Goal: Task Accomplishment & Management: Manage account settings

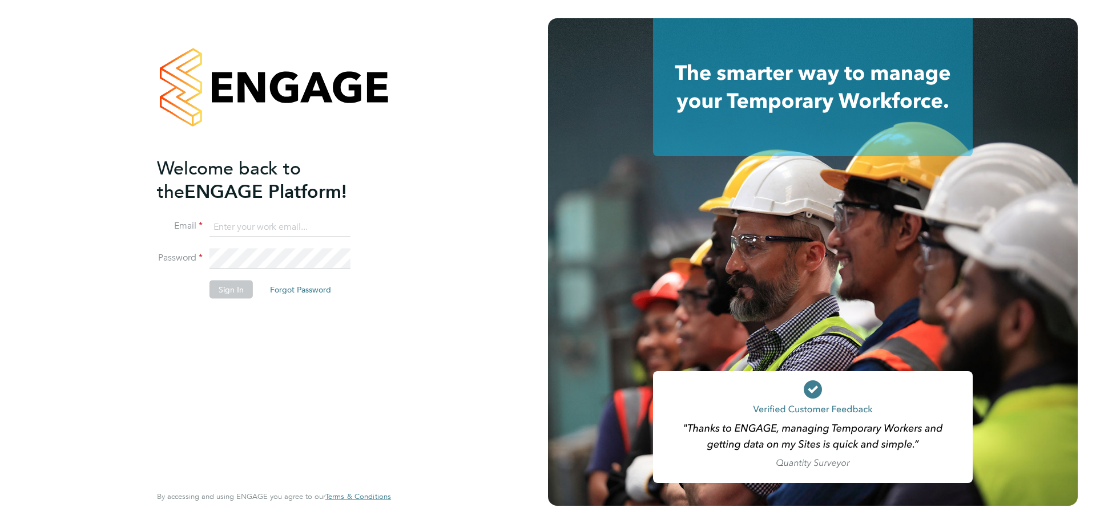
type input "alyssa.smith@linearrecruitment.co.uk"
click at [231, 285] on button "Sign In" at bounding box center [230, 290] width 43 height 18
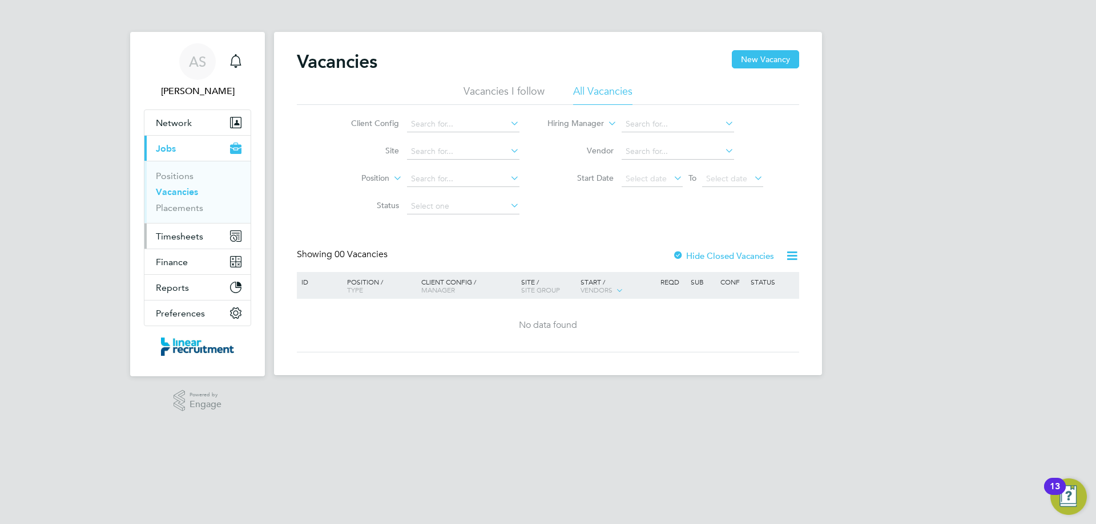
click at [205, 241] on button "Timesheets" at bounding box center [197, 236] width 106 height 25
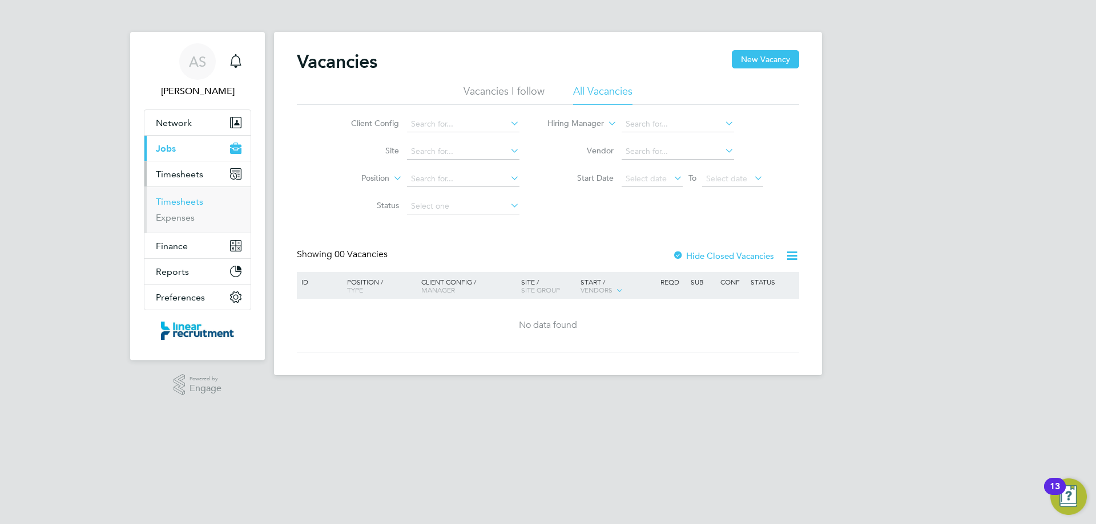
click at [189, 203] on link "Timesheets" at bounding box center [179, 201] width 47 height 11
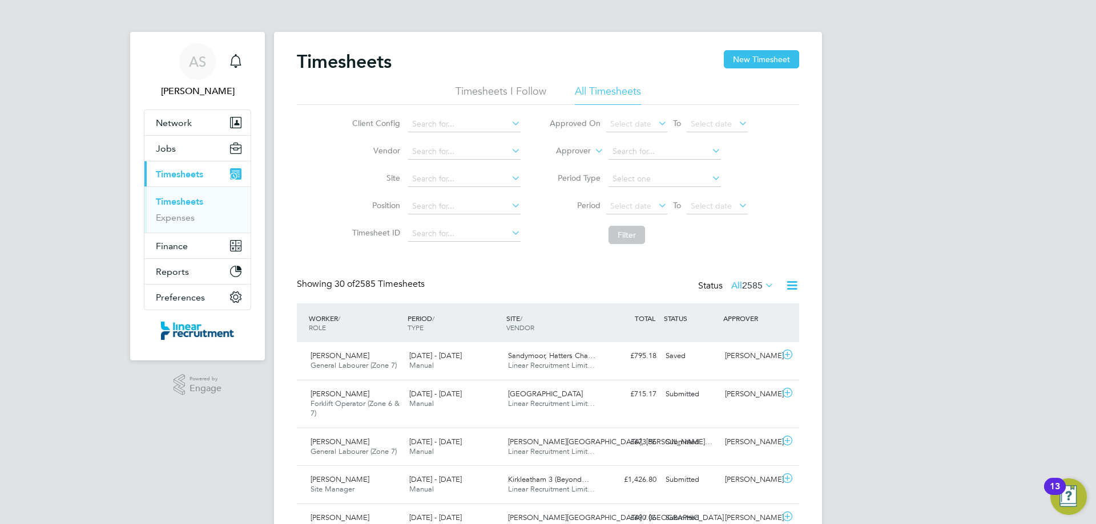
click at [746, 70] on div "Timesheets New Timesheet" at bounding box center [548, 67] width 502 height 34
click at [743, 60] on button "New Timesheet" at bounding box center [760, 59] width 75 height 18
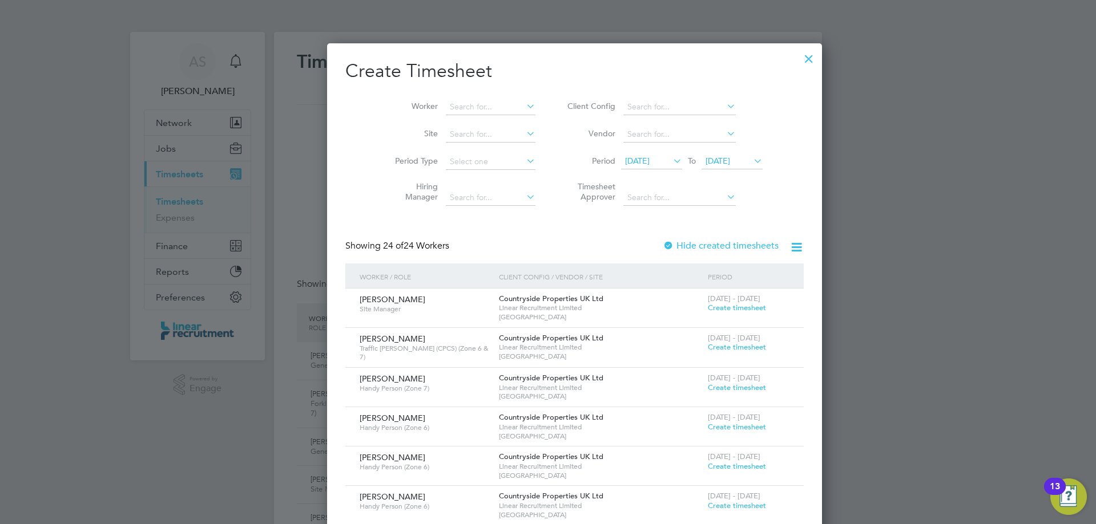
click at [448, 98] on li "Worker" at bounding box center [460, 107] width 177 height 27
click at [451, 100] on input at bounding box center [491, 107] width 90 height 16
click at [455, 142] on li "[PERSON_NAME]" at bounding box center [488, 137] width 141 height 15
type input "[PERSON_NAME]"
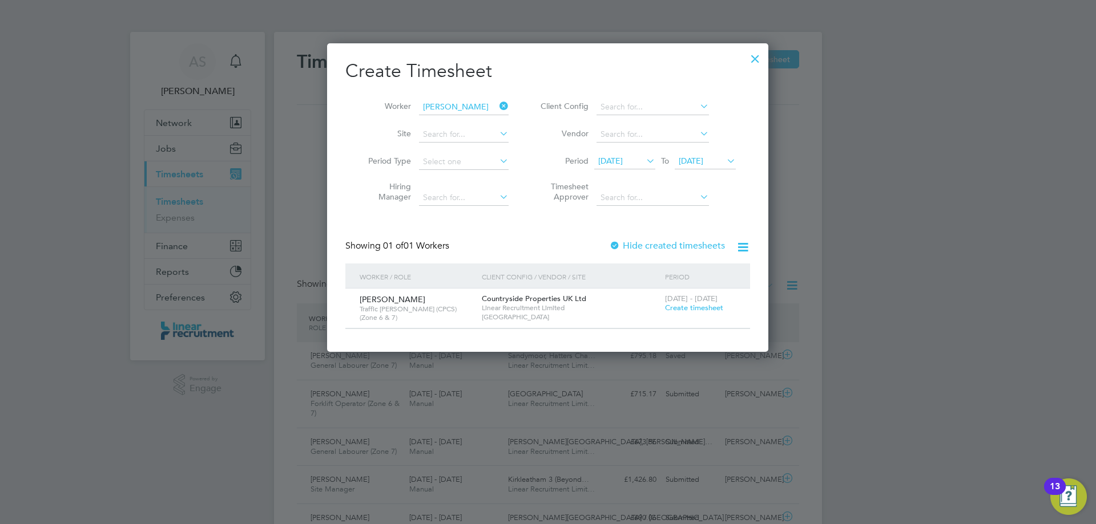
click at [689, 307] on span "Create timesheet" at bounding box center [694, 308] width 58 height 10
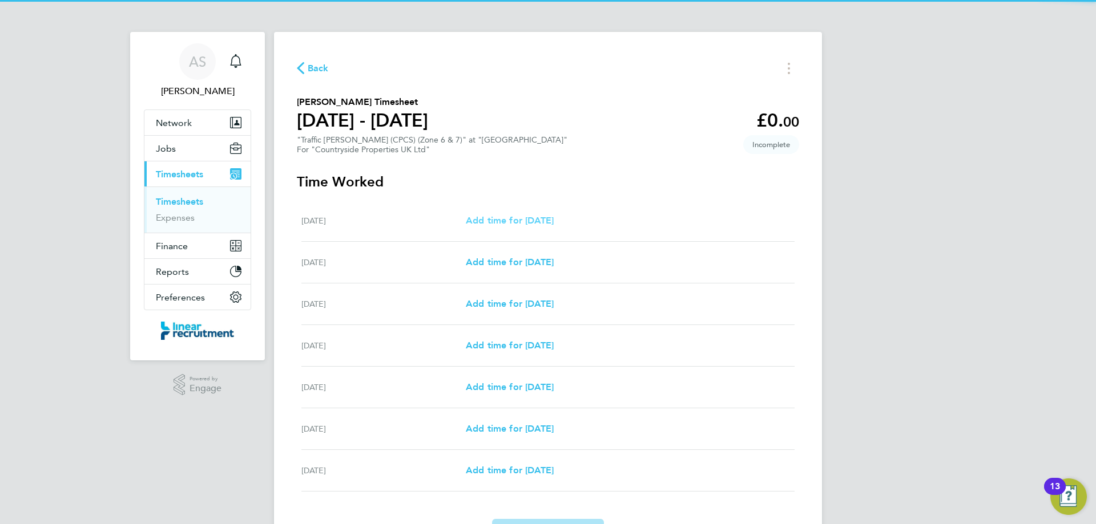
click at [495, 220] on span "Add time for [DATE]" at bounding box center [510, 220] width 88 height 11
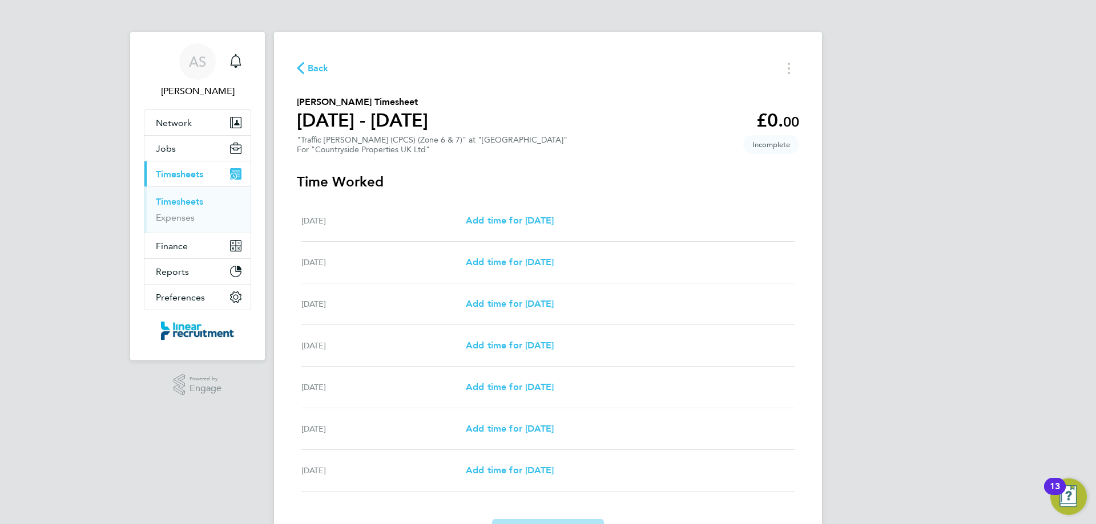
select select "30"
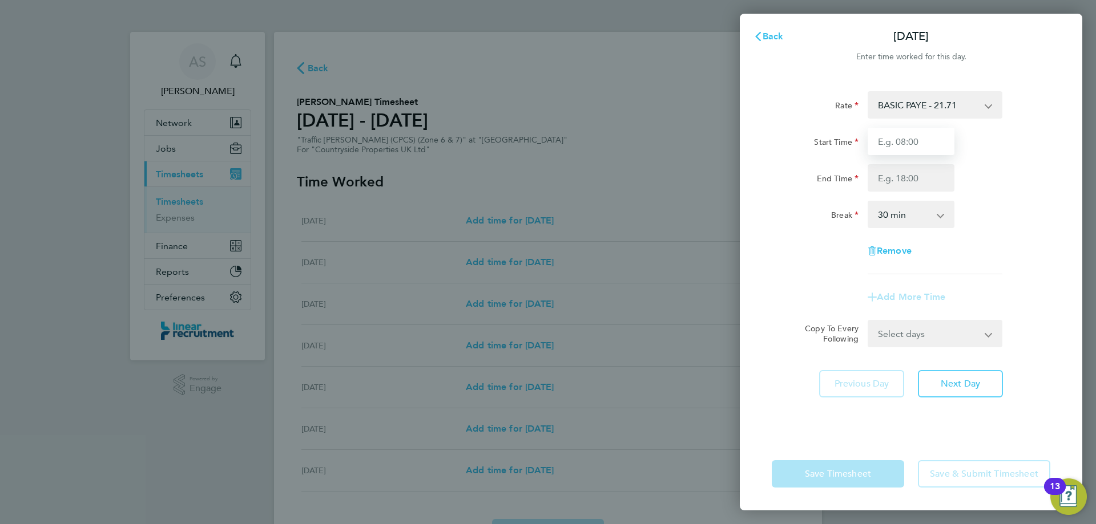
click at [921, 137] on input "Start Time" at bounding box center [910, 141] width 87 height 27
type input "07:30"
click at [910, 177] on input "End Time" at bounding box center [910, 177] width 87 height 27
click at [910, 179] on input "End Time" at bounding box center [910, 177] width 87 height 27
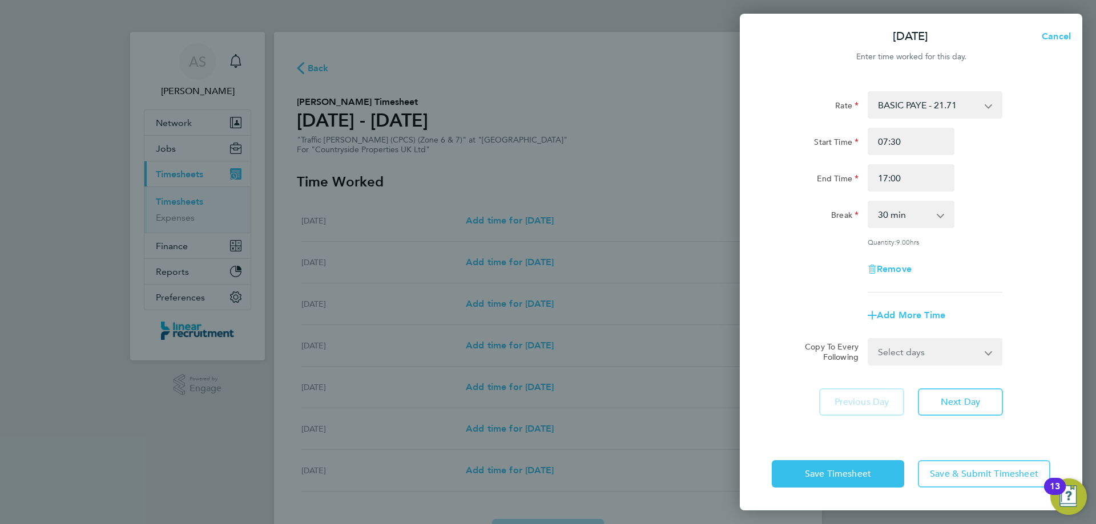
click at [1004, 219] on div "Break 0 min 15 min 30 min 45 min 60 min 75 min 90 min" at bounding box center [911, 214] width 288 height 27
drag, startPoint x: 898, startPoint y: 171, endPoint x: 870, endPoint y: 173, distance: 28.6
click at [870, 173] on input "17:00" at bounding box center [910, 177] width 87 height 27
type input "16:00"
click at [1025, 168] on div "End Time 16:00" at bounding box center [911, 177] width 288 height 27
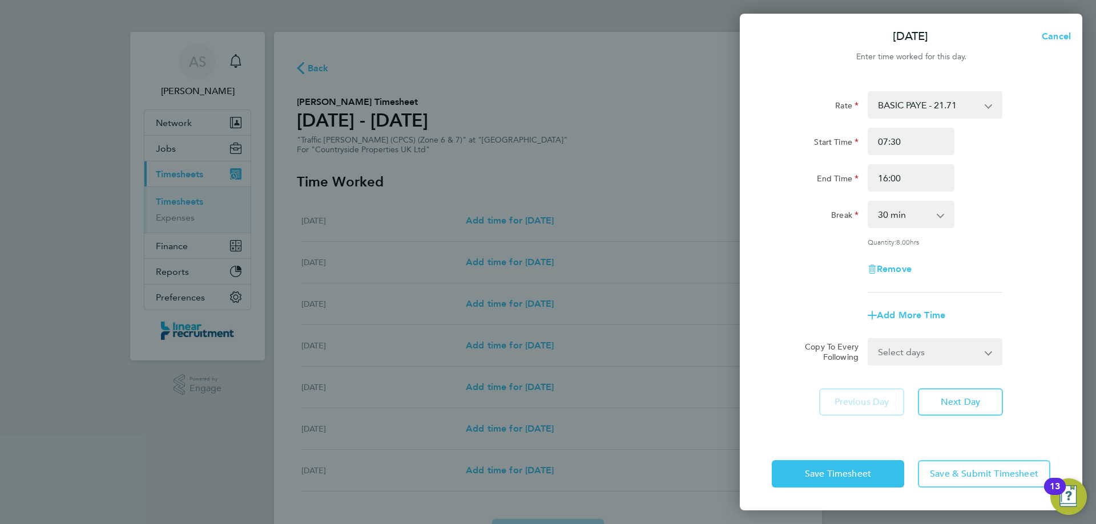
click at [927, 353] on select "Select days Day Weekday (Mon-Fri) Weekend (Sat-Sun) [DATE] [DATE] [DATE] [DATE]…" at bounding box center [928, 351] width 120 height 25
select select "DAY"
click at [868, 339] on select "Select days Day Weekday (Mon-Fri) Weekend (Sat-Sun) [DATE] [DATE] [DATE] [DATE]…" at bounding box center [928, 351] width 120 height 25
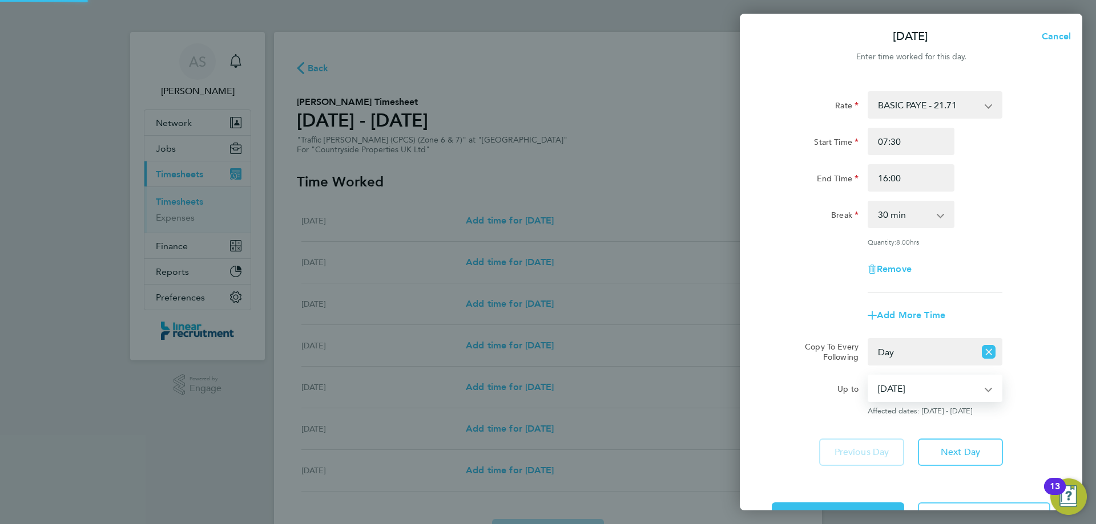
drag, startPoint x: 922, startPoint y: 361, endPoint x: 906, endPoint y: 394, distance: 36.5
click at [906, 394] on select "[DATE] [DATE] [DATE] [DATE] [DATE] [DATE]" at bounding box center [927, 388] width 119 height 25
click at [868, 376] on select "[DATE] [DATE] [DATE] [DATE] [DATE] [DATE]" at bounding box center [927, 388] width 119 height 25
click at [917, 389] on select "[DATE] [DATE] [DATE] [DATE] [DATE] [DATE]" at bounding box center [927, 388] width 119 height 25
select select "[DATE]"
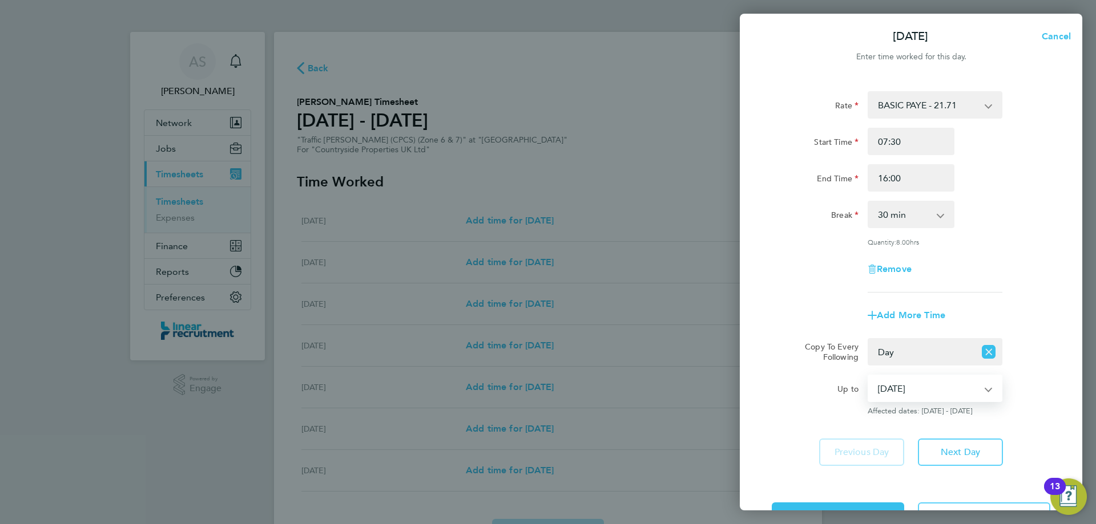
click at [868, 376] on select "[DATE] [DATE] [DATE] [DATE] [DATE] [DATE]" at bounding box center [927, 388] width 119 height 25
click at [1049, 34] on span "Cancel" at bounding box center [1054, 36] width 33 height 11
select select "0: null"
select select "30"
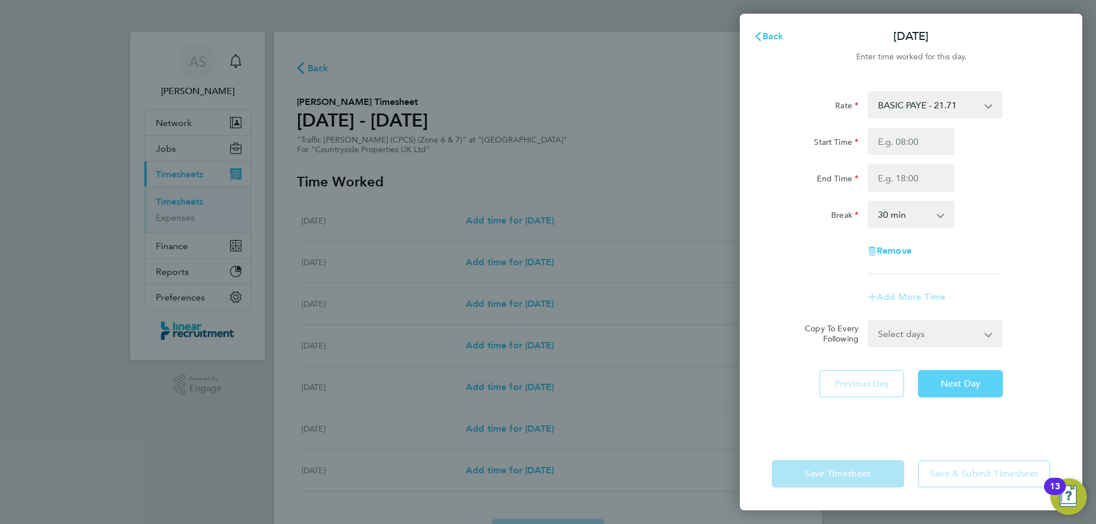
click at [981, 391] on button "Next Day" at bounding box center [959, 383] width 85 height 27
select select "30"
click at [902, 135] on input "Start Time" at bounding box center [910, 141] width 87 height 27
type input "07:30"
click at [925, 168] on input "End Time" at bounding box center [910, 177] width 87 height 27
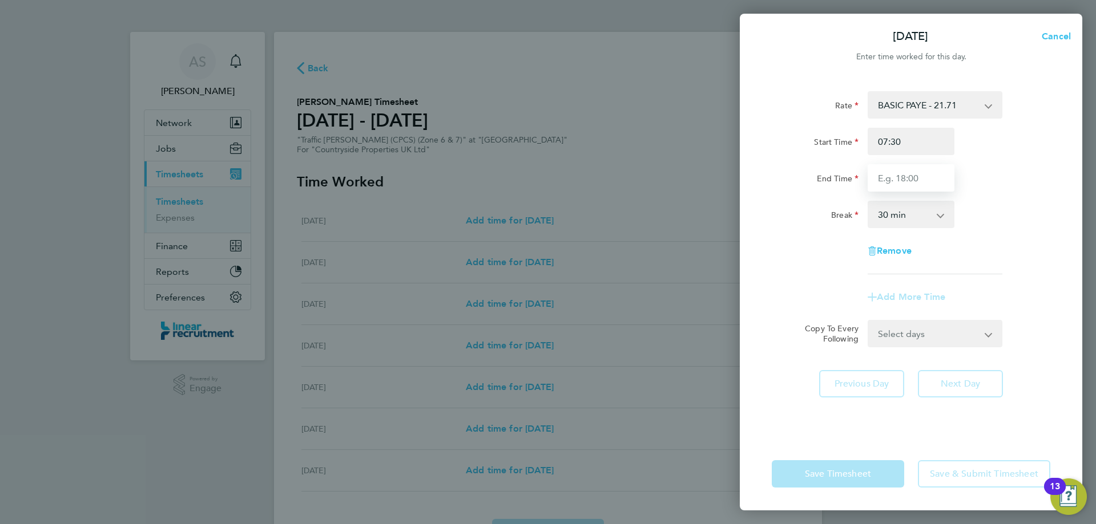
type input "16:00"
click at [1017, 216] on div "Break 0 min 15 min 30 min 45 min 60 min 75 min 90 min" at bounding box center [911, 214] width 288 height 27
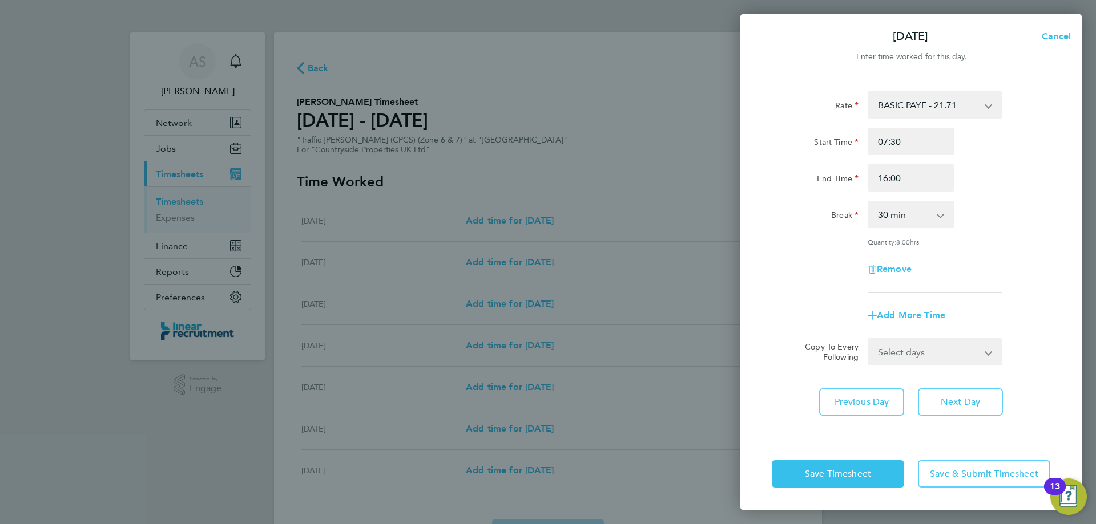
click at [953, 364] on div "Select days Day Weekday (Mon-Fri) Weekend (Sat-Sun) [DATE] [DATE] [DATE] [DATE]…" at bounding box center [934, 351] width 135 height 27
click at [940, 358] on select "Select days Day Weekday (Mon-Fri) Weekend (Sat-Sun) [DATE] [DATE] [DATE] [DATE]…" at bounding box center [928, 351] width 120 height 25
select select "DAY"
click at [868, 339] on select "Select days Day Weekday (Mon-Fri) Weekend (Sat-Sun) [DATE] [DATE] [DATE] [DATE]…" at bounding box center [928, 351] width 120 height 25
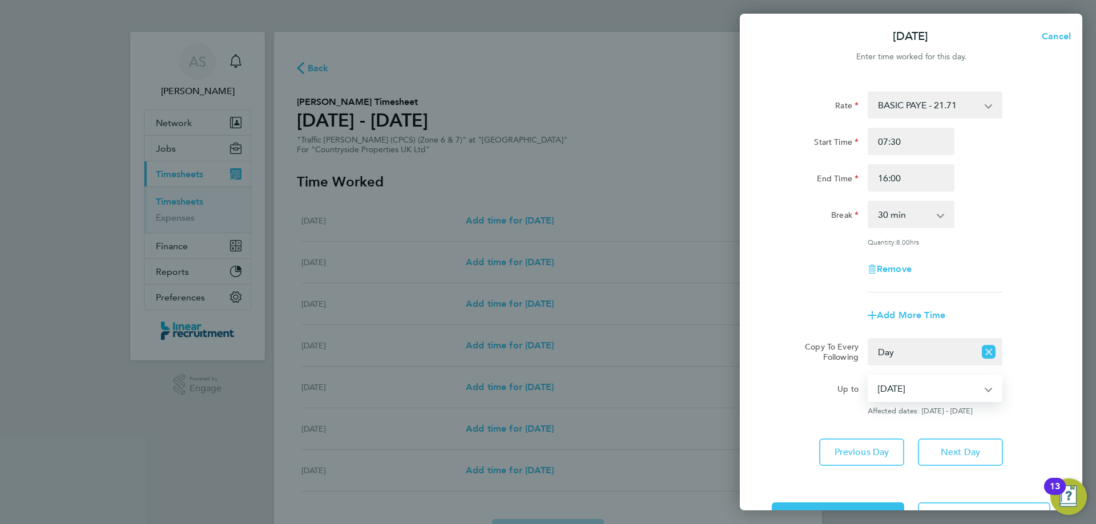
click at [921, 393] on select "[DATE] [DATE] [DATE] [DATE] [DATE]" at bounding box center [927, 388] width 119 height 25
select select "[DATE]"
click at [868, 376] on select "[DATE] [DATE] [DATE] [DATE] [DATE]" at bounding box center [927, 388] width 119 height 25
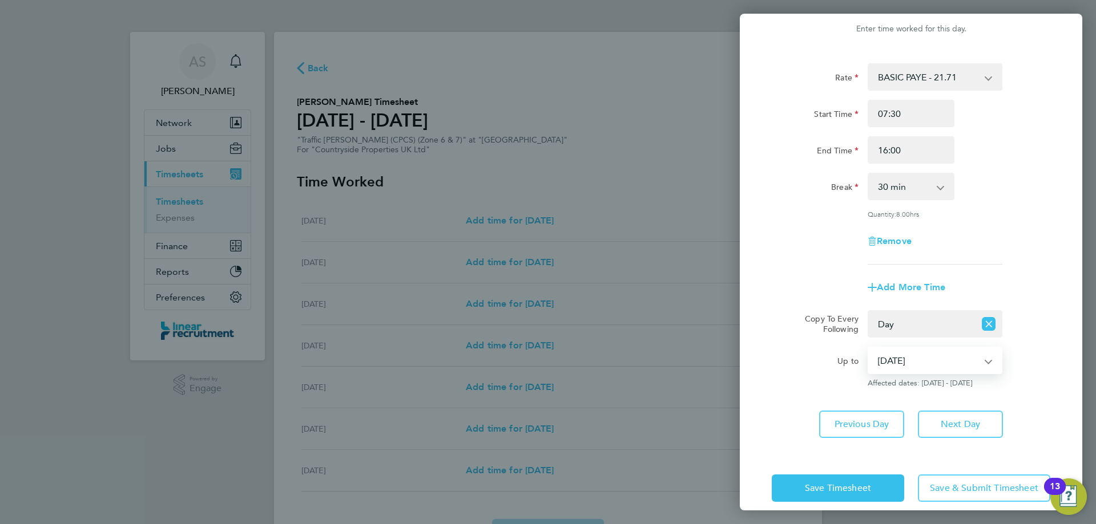
scroll to position [41, 0]
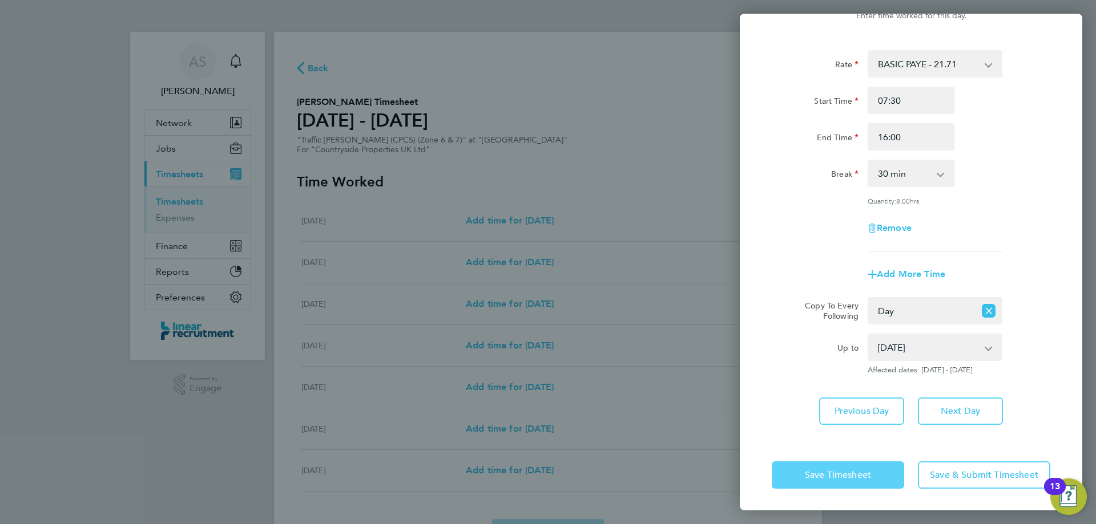
click at [859, 470] on span "Save Timesheet" at bounding box center [838, 475] width 66 height 11
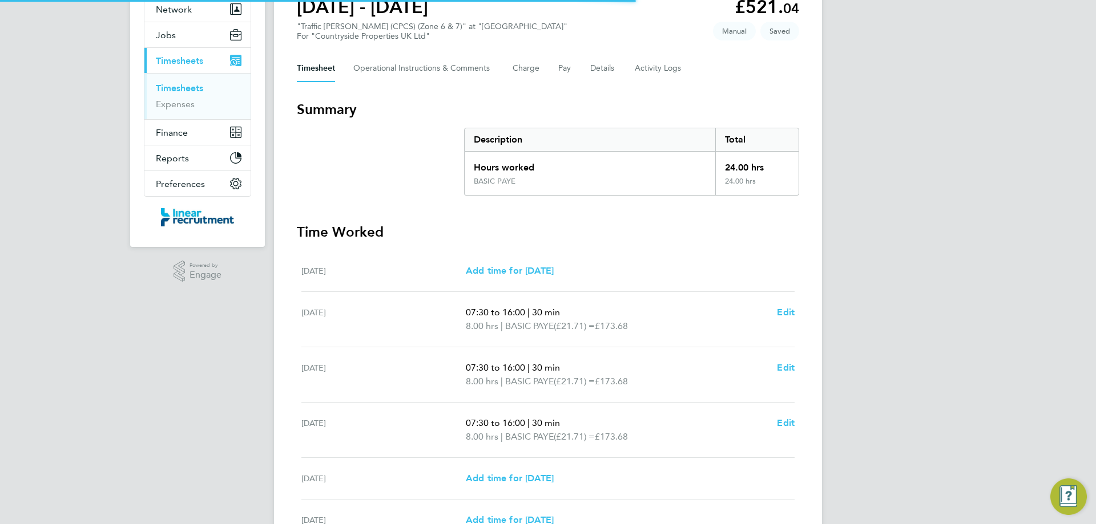
scroll to position [273, 0]
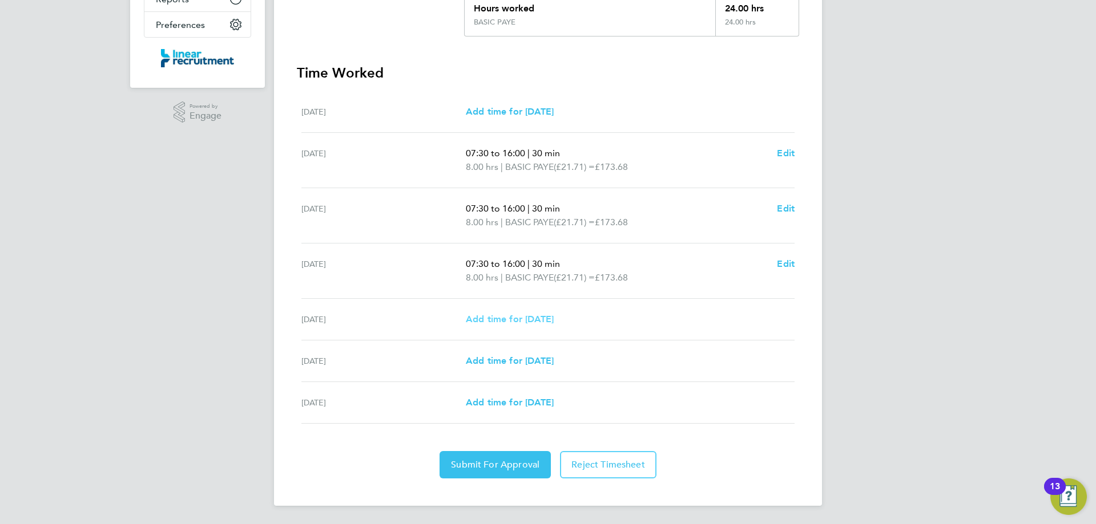
click at [527, 316] on span "Add time for [DATE]" at bounding box center [510, 319] width 88 height 11
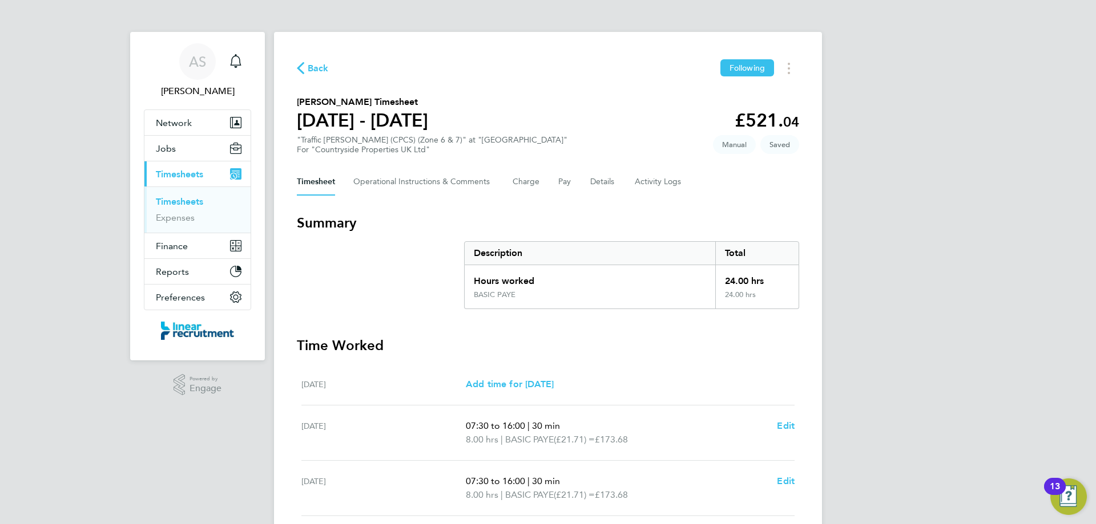
select select "30"
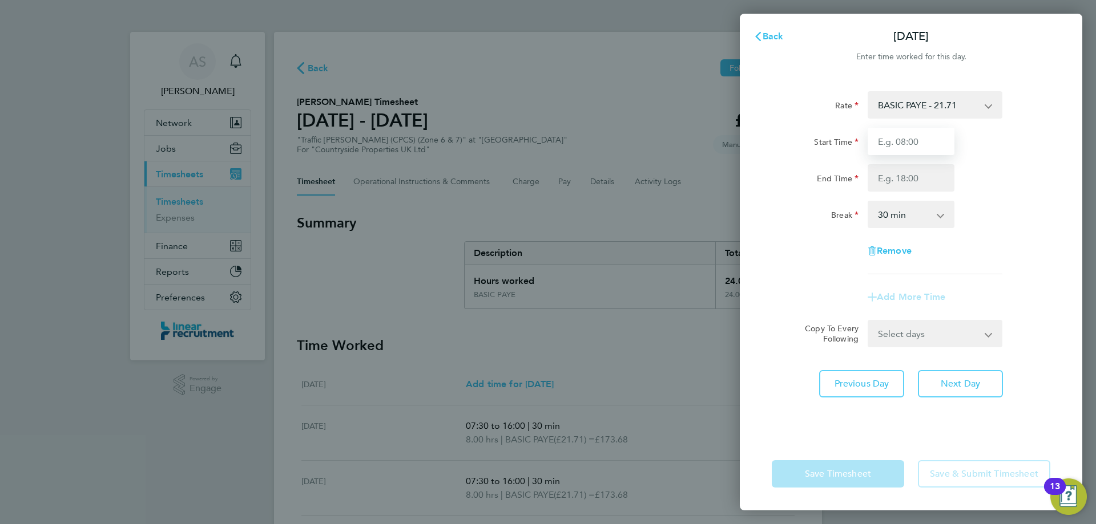
click at [901, 137] on input "Start Time" at bounding box center [910, 141] width 87 height 27
type input "07:30"
click at [912, 183] on input "End Time" at bounding box center [910, 177] width 87 height 27
type input "15:00"
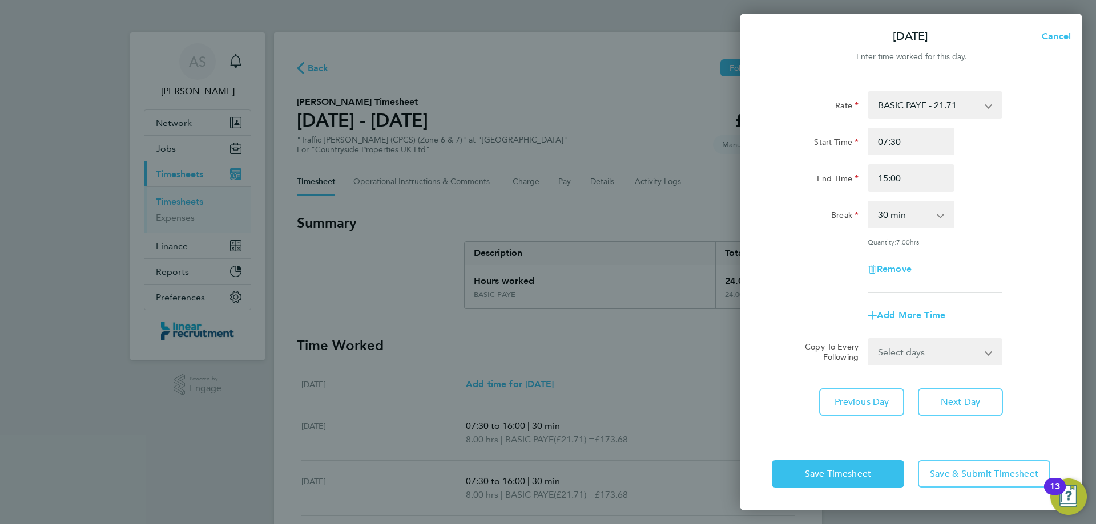
click at [1004, 280] on app-timesheet-line-form-group "Rate BASIC PAYE - 21.71 Start Time 07:30 End Time 15:00 Break 0 min 15 min 30 m…" at bounding box center [910, 210] width 278 height 238
click at [961, 397] on span "Next Day" at bounding box center [959, 402] width 39 height 11
select select "30"
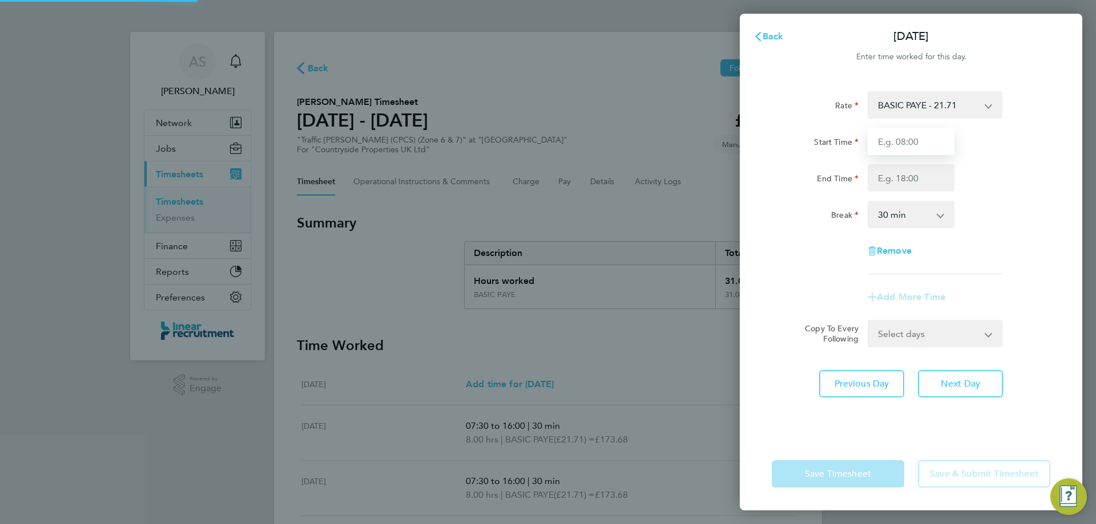
click at [892, 139] on input "Start Time" at bounding box center [910, 141] width 87 height 27
type input "07:30"
click at [917, 175] on input "End Time" at bounding box center [910, 177] width 87 height 27
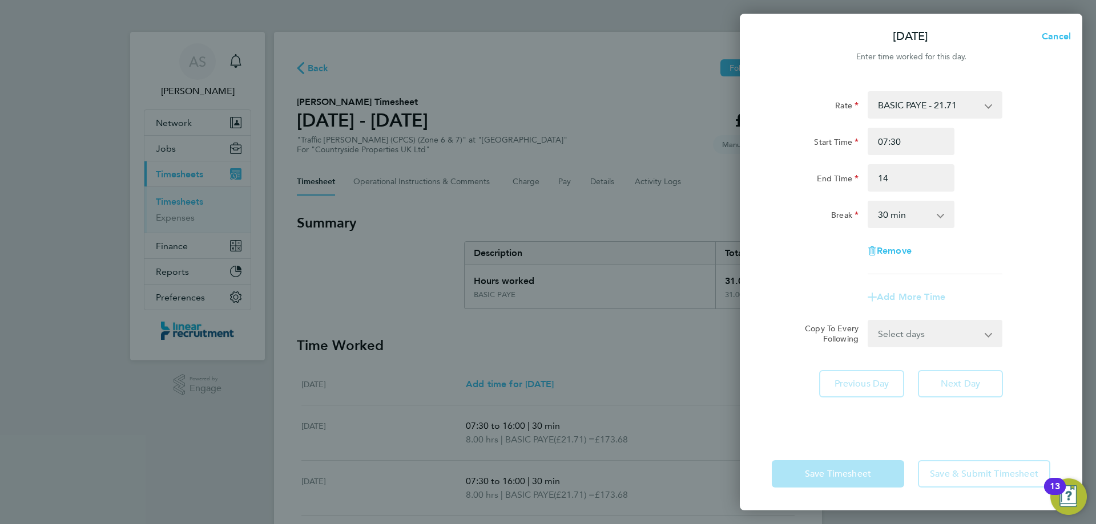
type input "14:00"
click at [985, 176] on div "End Time 14:00" at bounding box center [911, 177] width 288 height 27
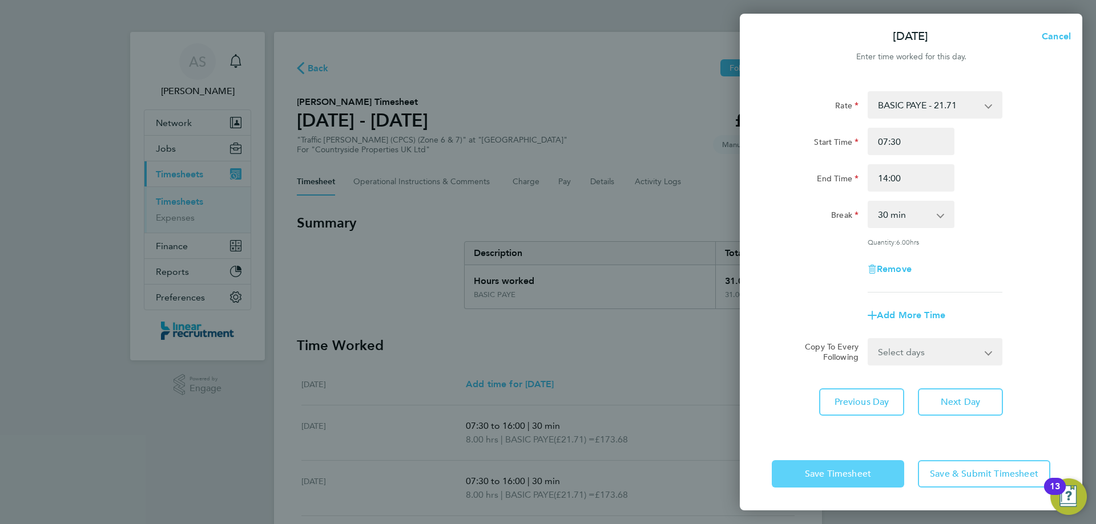
click at [859, 475] on span "Save Timesheet" at bounding box center [838, 473] width 66 height 11
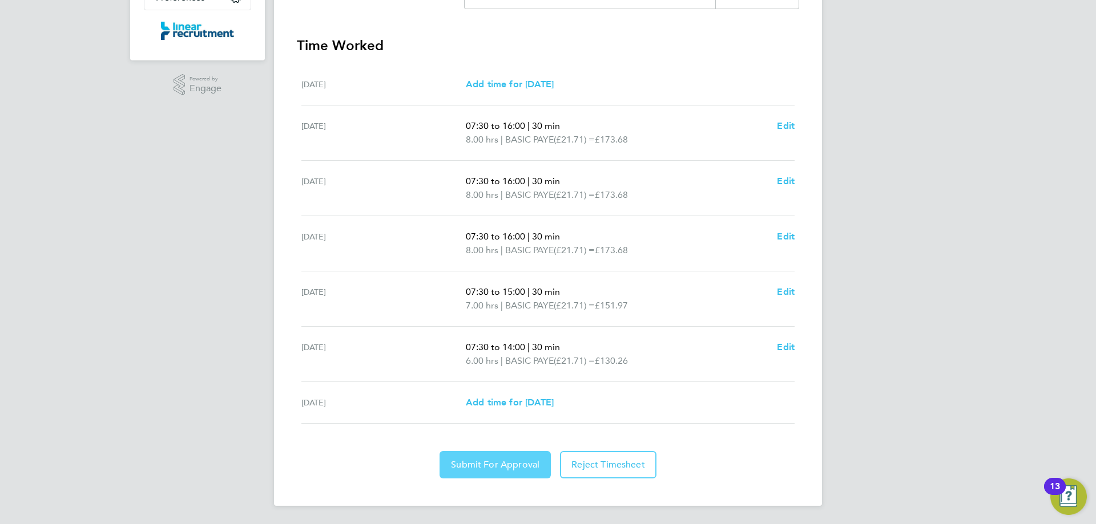
click at [468, 463] on span "Submit For Approval" at bounding box center [495, 464] width 88 height 11
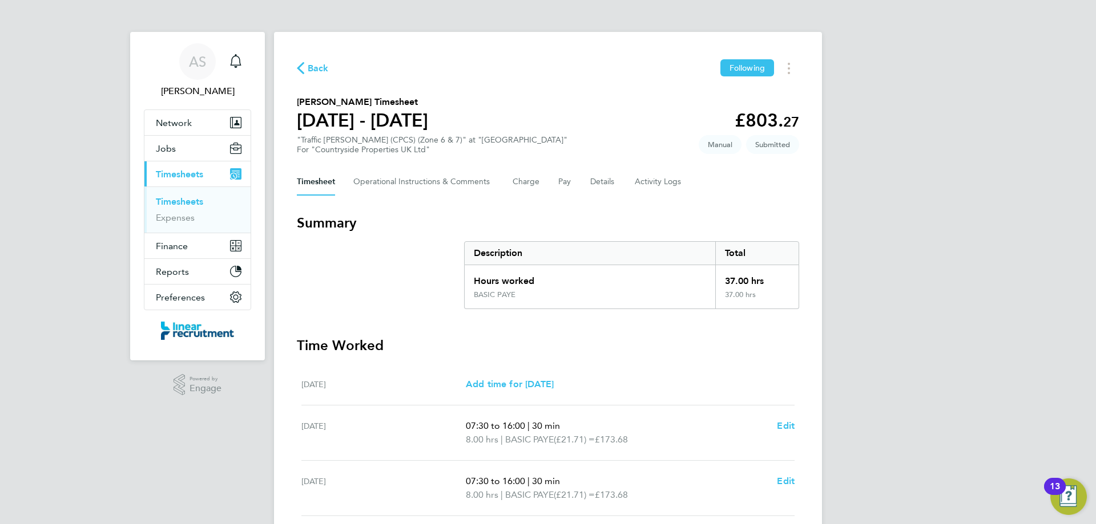
click at [316, 64] on span "Back" at bounding box center [318, 69] width 21 height 14
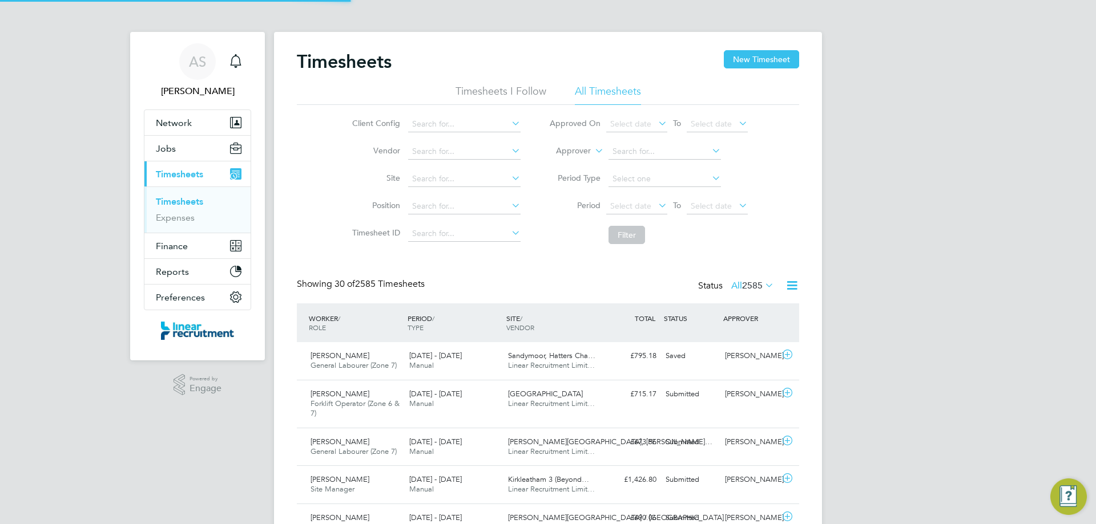
scroll to position [29, 99]
click at [751, 58] on button "New Timesheet" at bounding box center [760, 59] width 75 height 18
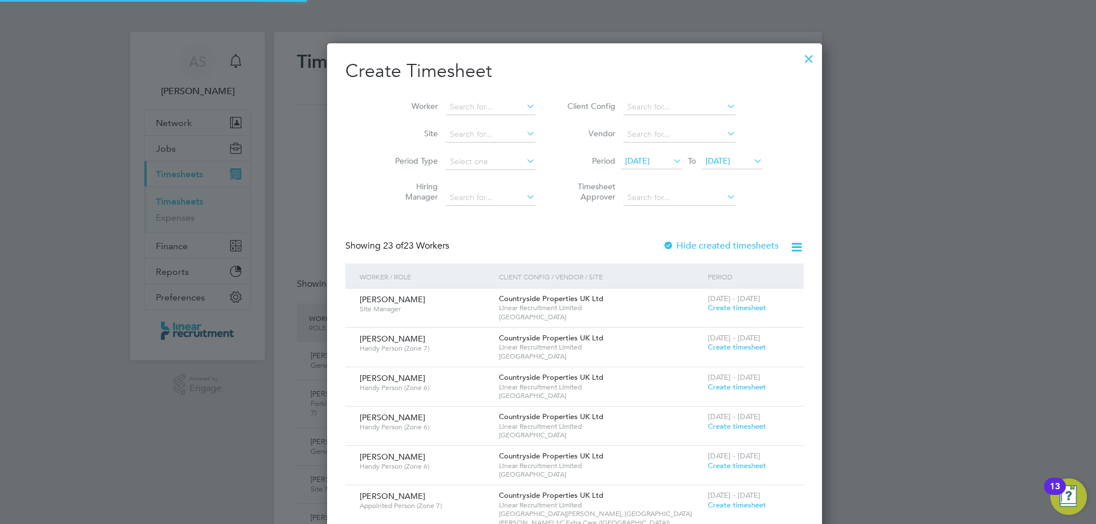
scroll to position [1408, 442]
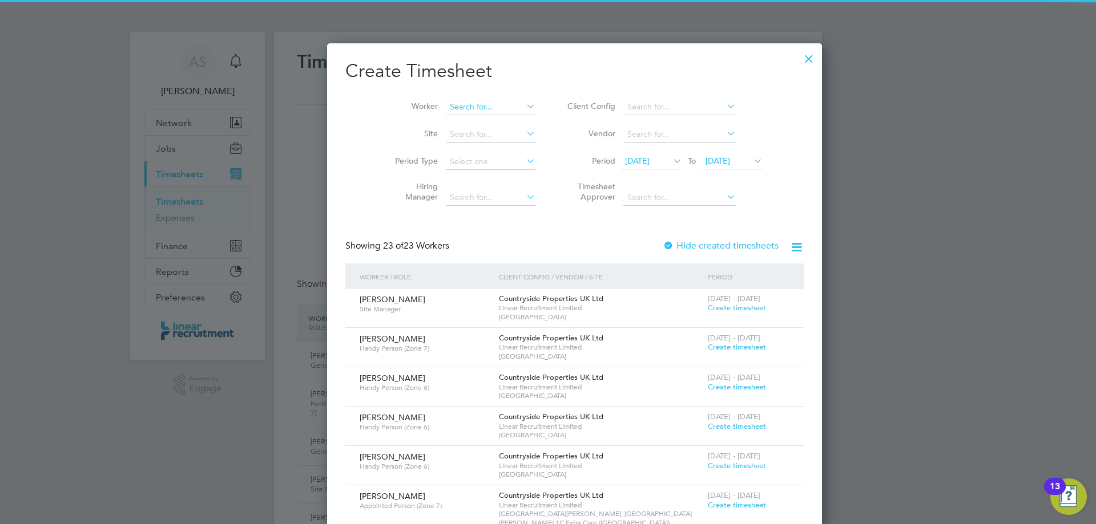
click at [458, 106] on input at bounding box center [491, 107] width 90 height 16
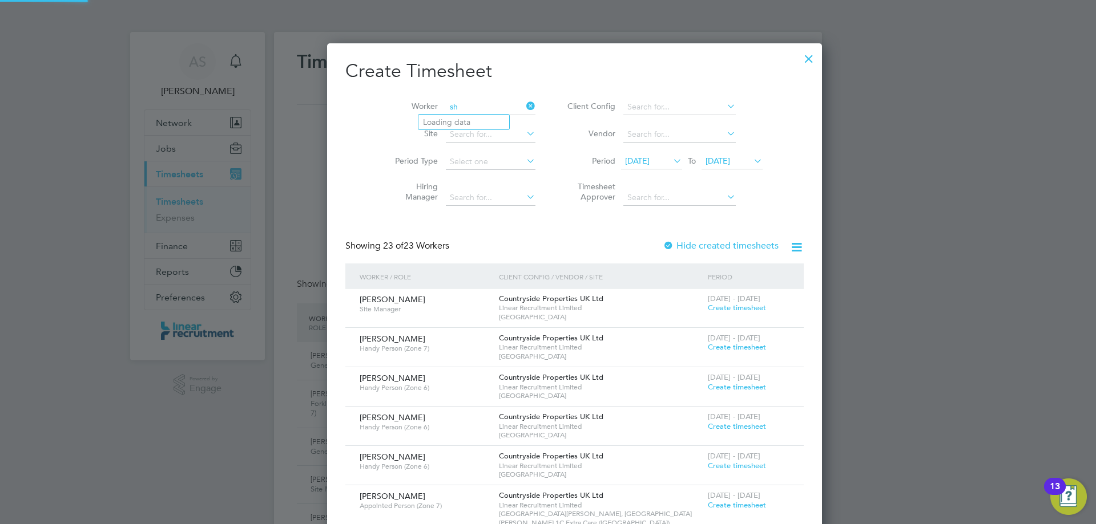
type input "s"
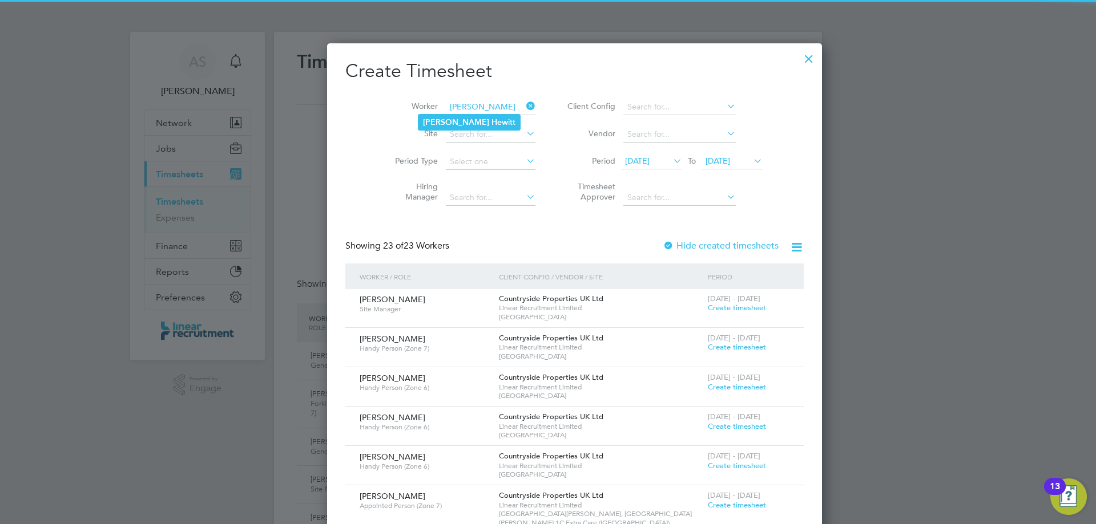
click at [491, 123] on b "Hew" at bounding box center [499, 123] width 17 height 10
type input "[PERSON_NAME]"
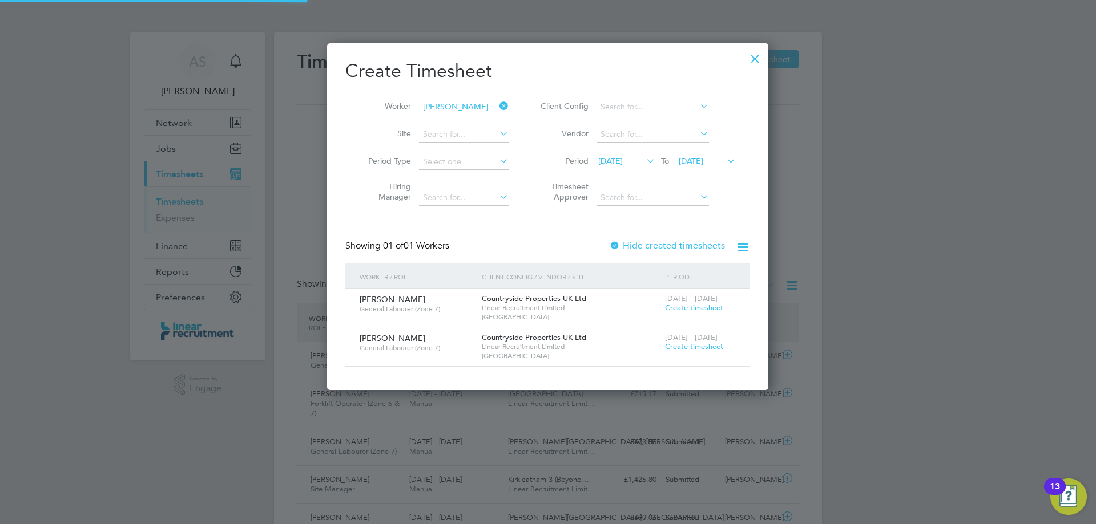
scroll to position [346, 442]
click at [497, 104] on icon at bounding box center [497, 106] width 0 height 16
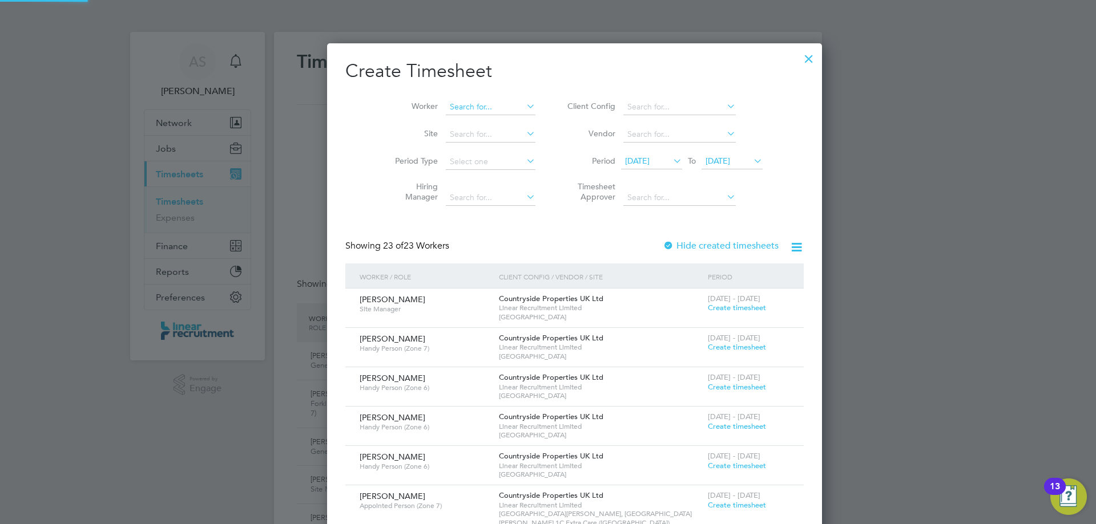
scroll to position [1408, 442]
click at [454, 107] on input at bounding box center [491, 107] width 90 height 16
click at [456, 116] on li "[PERSON_NAME]" at bounding box center [490, 122] width 144 height 15
type input "[PERSON_NAME]"
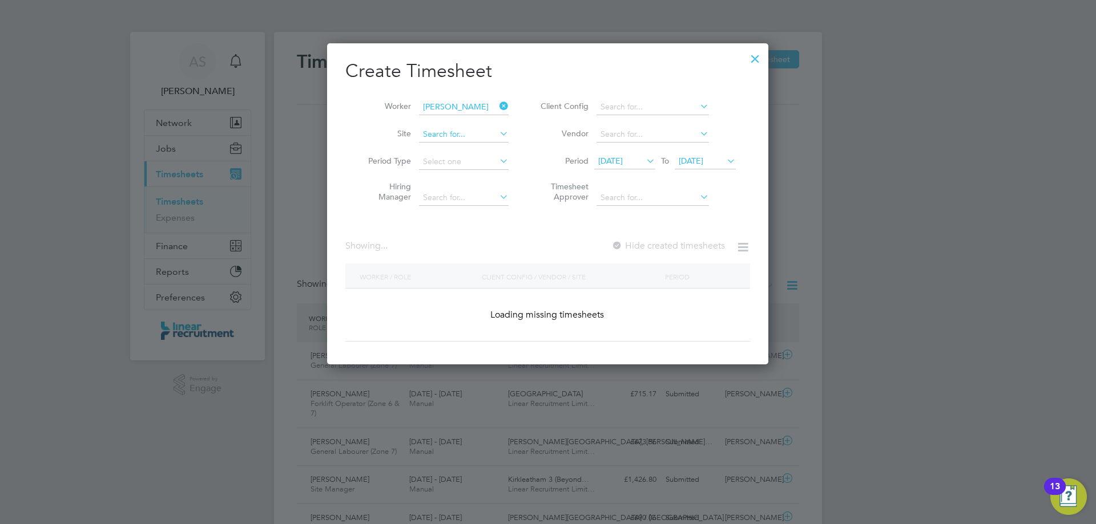
scroll to position [308, 442]
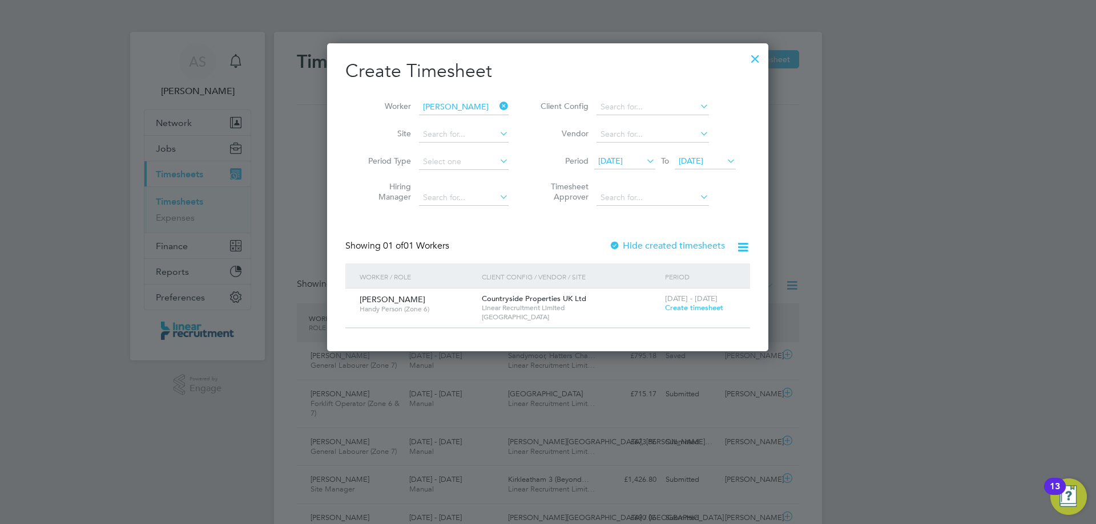
click at [687, 306] on span "Create timesheet" at bounding box center [694, 308] width 58 height 10
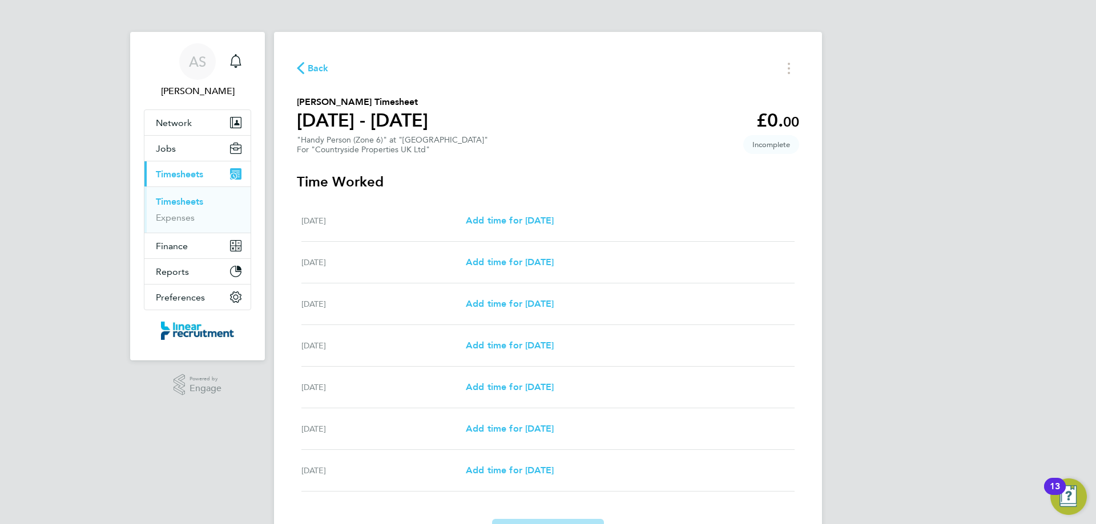
click at [547, 228] on div "[DATE] Add time for [DATE] Add time for [DATE]" at bounding box center [547, 221] width 493 height 42
click at [545, 265] on span "Add time for [DATE]" at bounding box center [510, 262] width 88 height 11
select select "30"
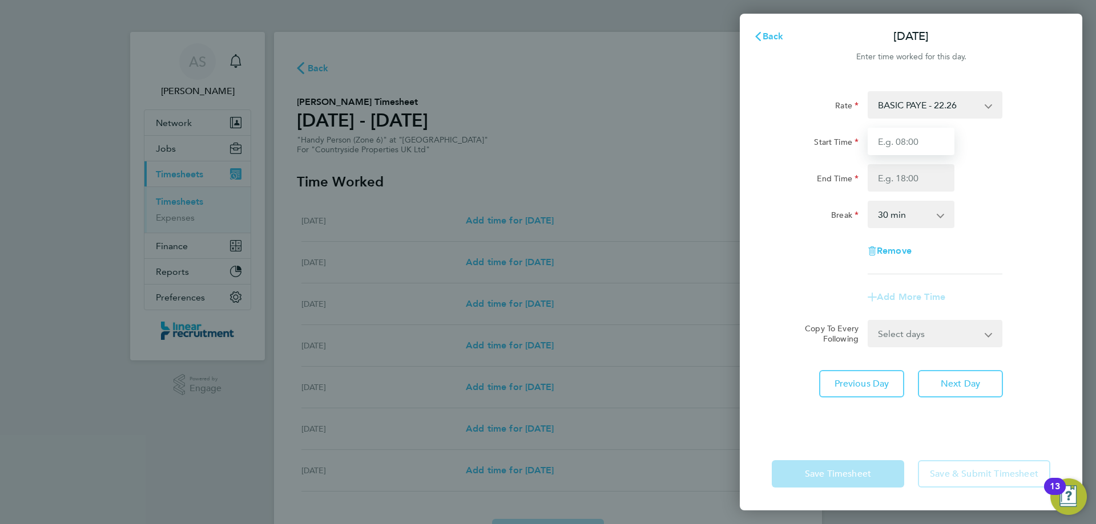
click at [910, 136] on input "Start Time" at bounding box center [910, 141] width 87 height 27
type input "07:30"
click at [914, 177] on input "End Time" at bounding box center [910, 177] width 87 height 27
type input "16:00"
click at [983, 199] on div "Rate BASIC PAYE - 22.26 Start Time 07:30 End Time 16:00 Break 0 min 15 min 30 m…" at bounding box center [910, 182] width 278 height 183
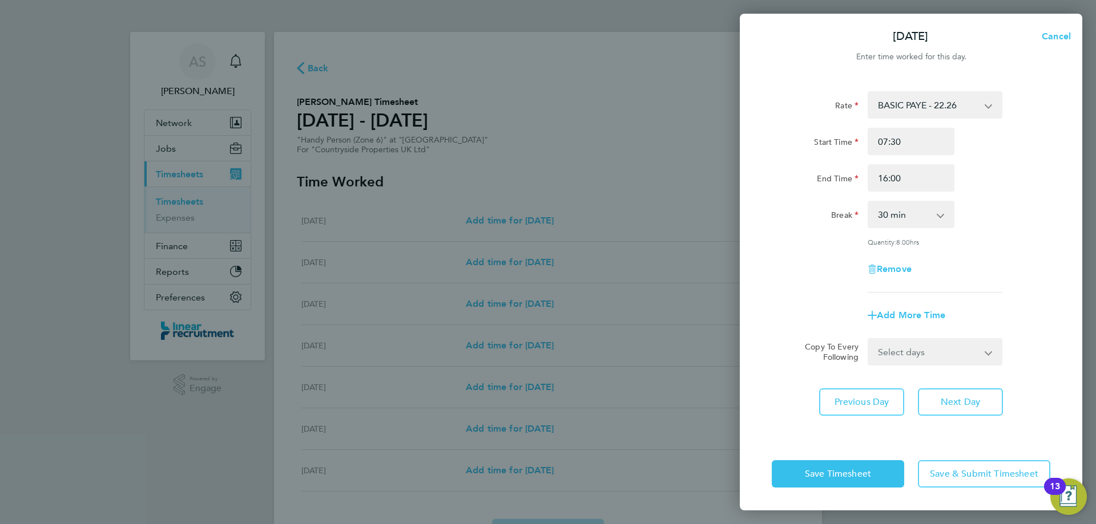
click at [920, 358] on select "Select days Day Weekday (Mon-Fri) Weekend (Sat-Sun) [DATE] [DATE] [DATE] [DATE]…" at bounding box center [928, 351] width 120 height 25
select select "DAY"
click at [868, 339] on select "Select days Day Weekday (Mon-Fri) Weekend (Sat-Sun) [DATE] [DATE] [DATE] [DATE]…" at bounding box center [928, 351] width 120 height 25
select select "[DATE]"
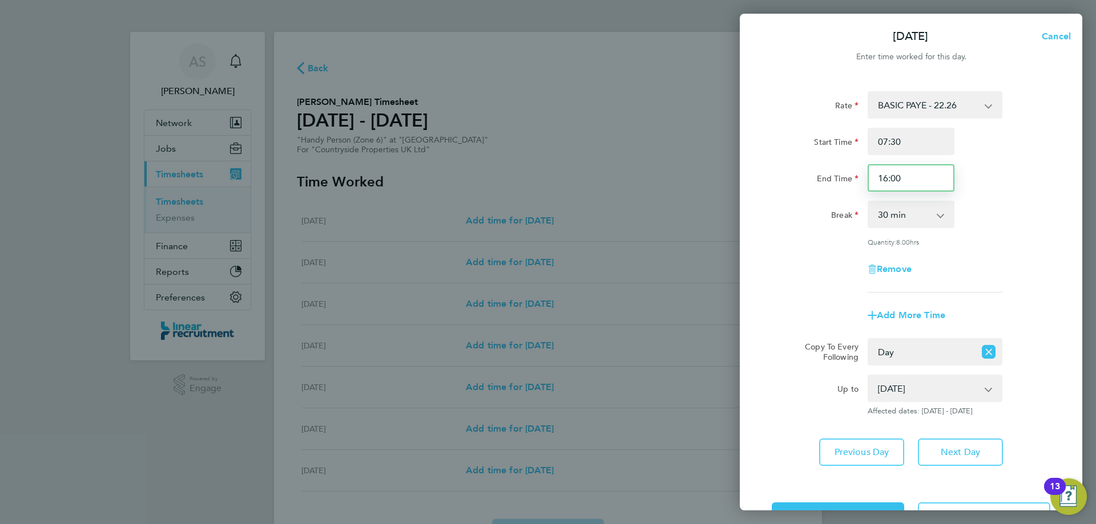
click at [912, 178] on input "16:00" at bounding box center [910, 177] width 87 height 27
type input "16:30"
click at [1017, 183] on div "End Time 16:30" at bounding box center [911, 177] width 288 height 27
click at [949, 451] on span "Next Day" at bounding box center [959, 452] width 39 height 11
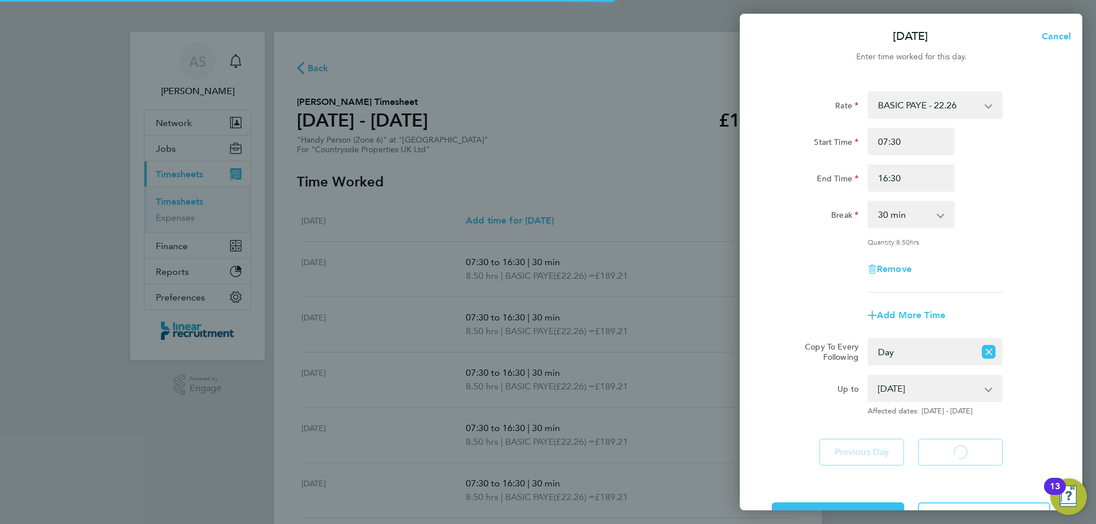
select select "30"
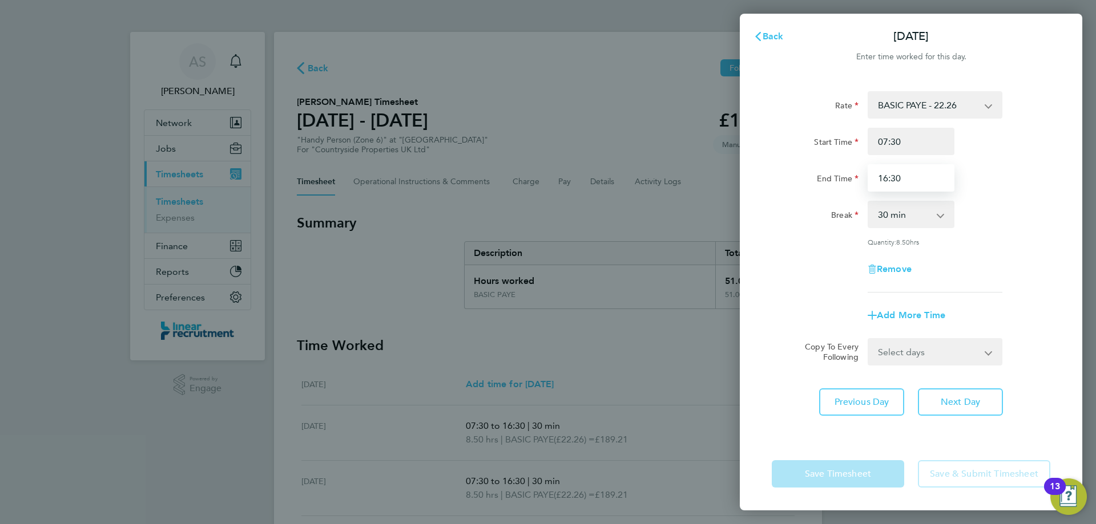
drag, startPoint x: 910, startPoint y: 175, endPoint x: 844, endPoint y: 176, distance: 65.6
click at [844, 176] on div "End Time 16:30" at bounding box center [911, 177] width 288 height 27
type input "17:00"
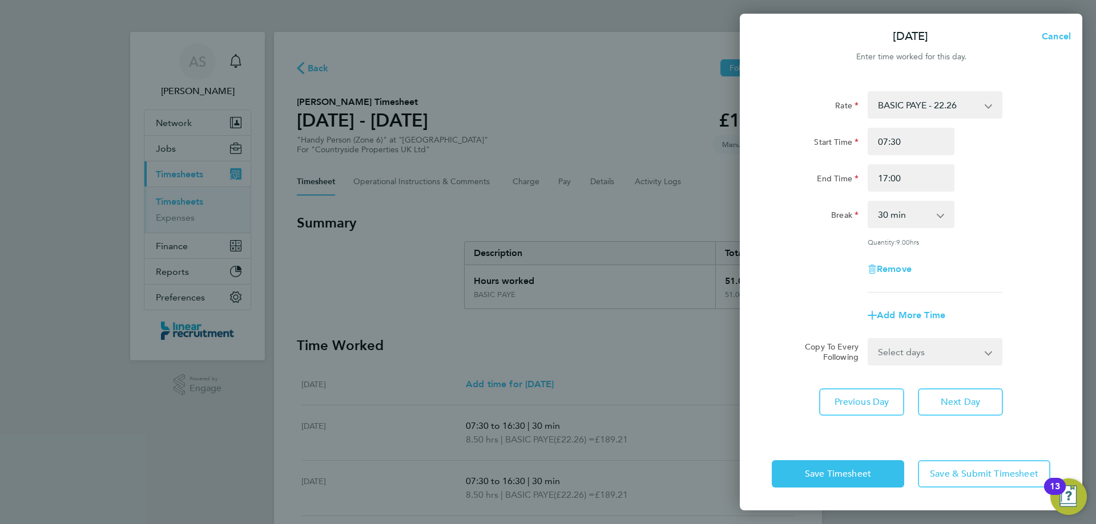
click at [1044, 181] on div "End Time 17:00" at bounding box center [911, 177] width 288 height 27
click at [949, 399] on span "Next Day" at bounding box center [959, 402] width 39 height 11
select select "30"
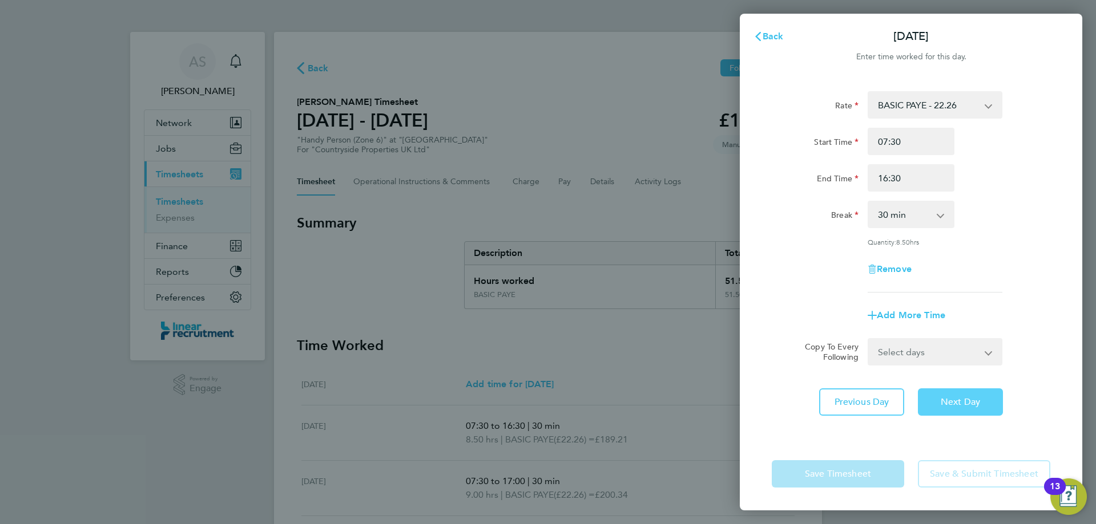
click at [953, 403] on span "Next Day" at bounding box center [959, 402] width 39 height 11
select select "30"
drag, startPoint x: 908, startPoint y: 180, endPoint x: 857, endPoint y: 184, distance: 51.5
click at [857, 184] on div "End Time 16:30" at bounding box center [911, 177] width 288 height 27
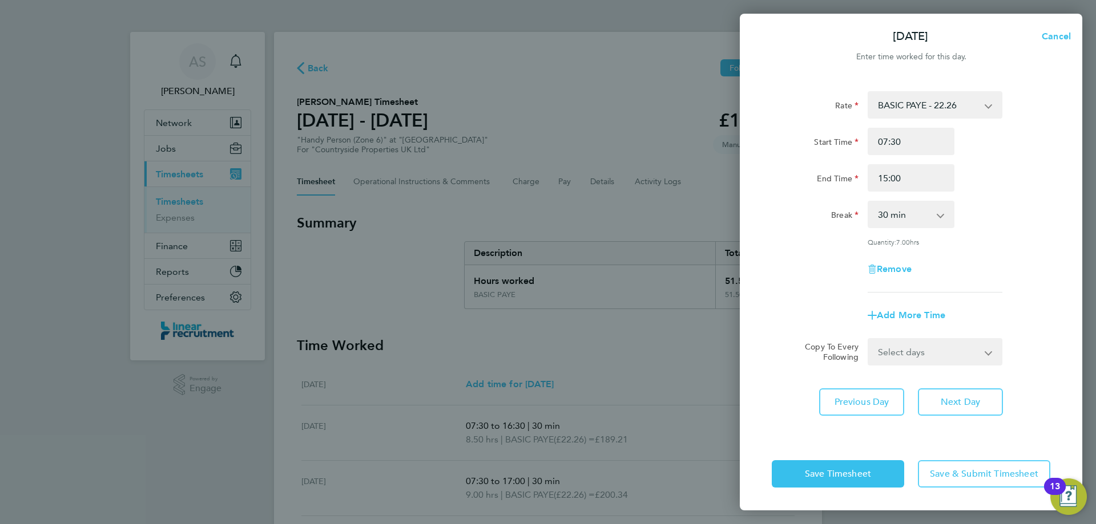
click at [992, 186] on div "End Time 15:00" at bounding box center [911, 177] width 288 height 27
drag, startPoint x: 907, startPoint y: 175, endPoint x: 872, endPoint y: 177, distance: 34.8
click at [872, 177] on input "15:00" at bounding box center [910, 177] width 87 height 27
type input "16:00"
click at [1048, 168] on div "End Time 16:00" at bounding box center [911, 177] width 288 height 27
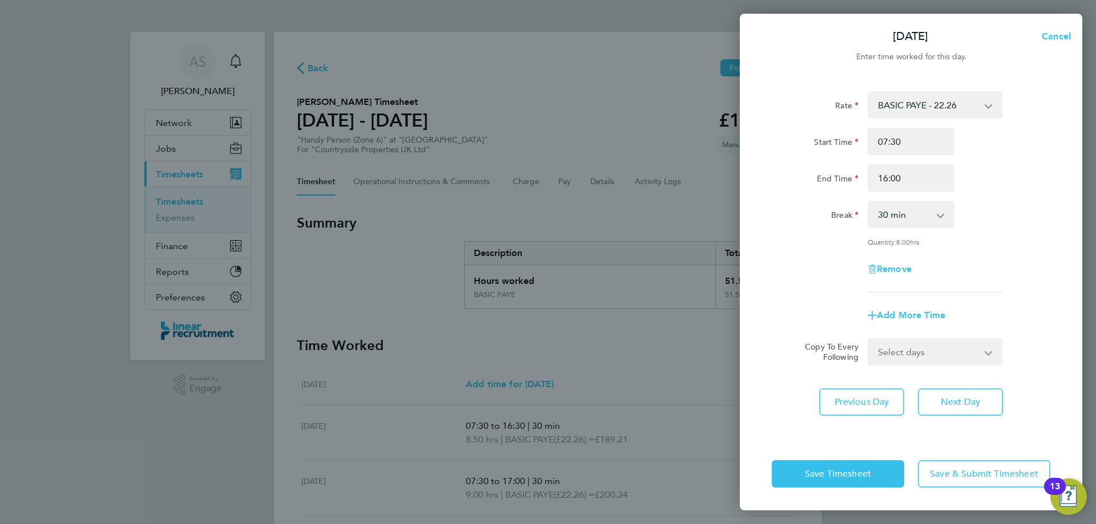
click at [1016, 309] on div "Add More Time" at bounding box center [911, 315] width 288 height 27
click at [881, 471] on button "Save Timesheet" at bounding box center [837, 473] width 132 height 27
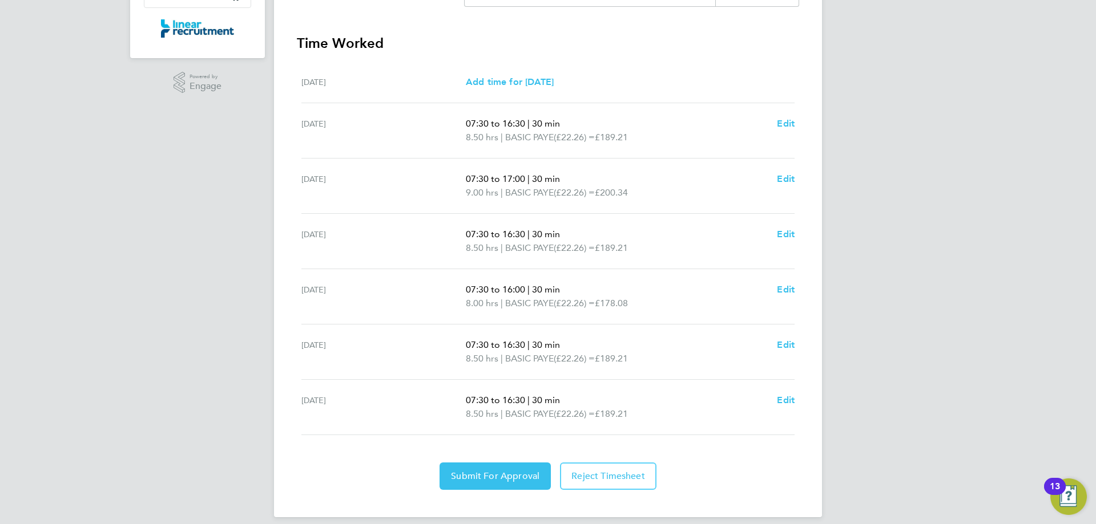
scroll to position [314, 0]
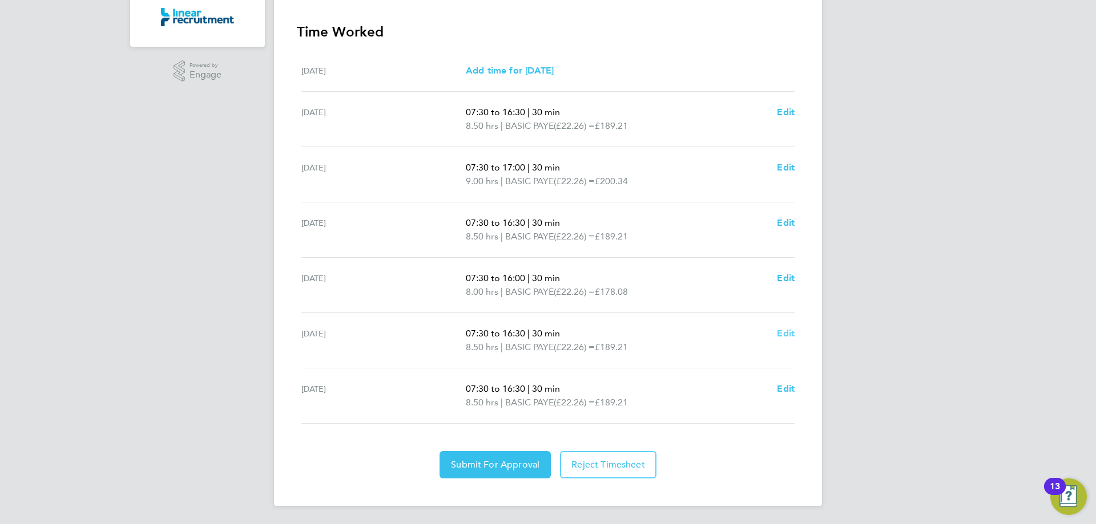
click at [782, 330] on span "Edit" at bounding box center [786, 333] width 18 height 11
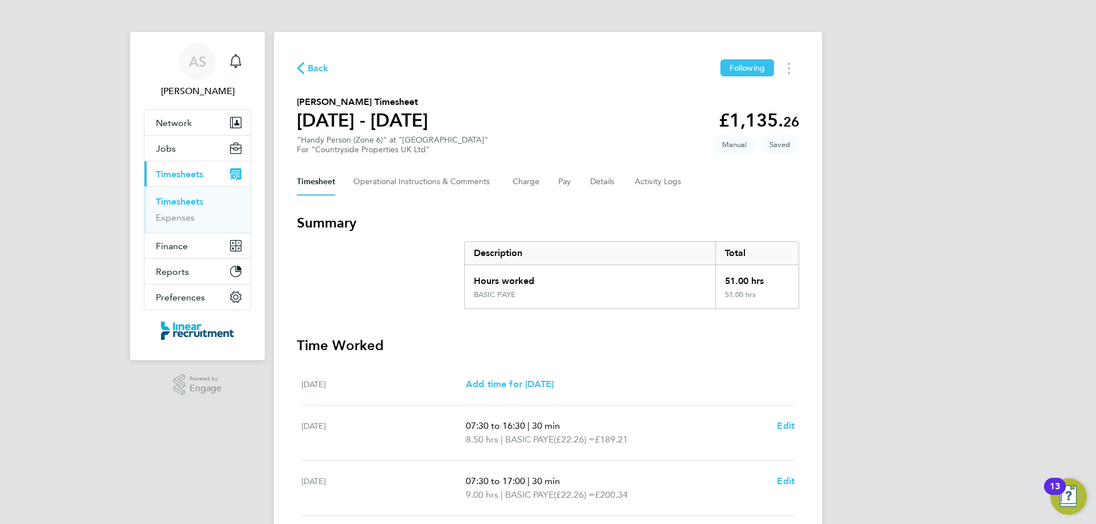
select select "30"
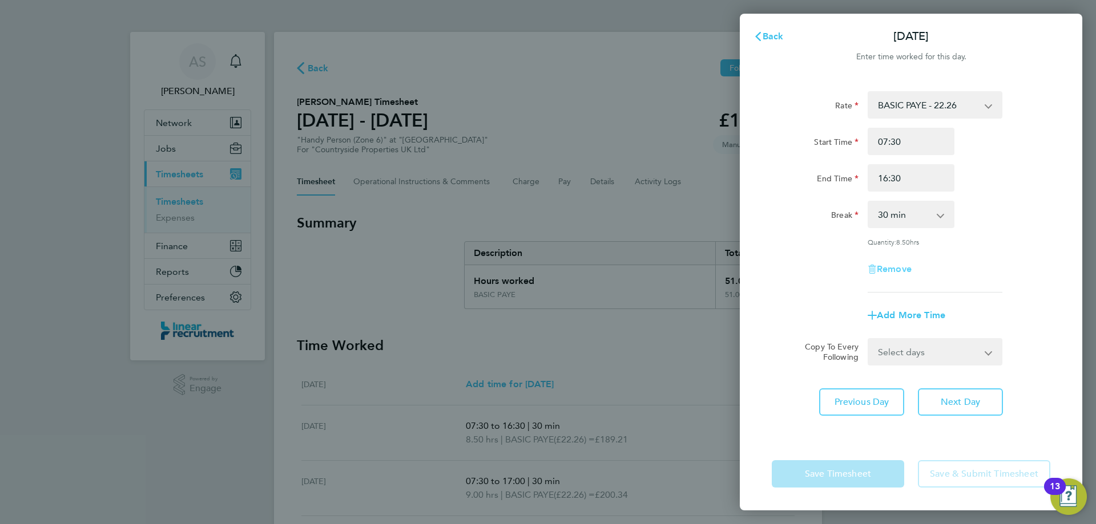
click at [907, 264] on span "Remove" at bounding box center [893, 269] width 35 height 11
select select "null"
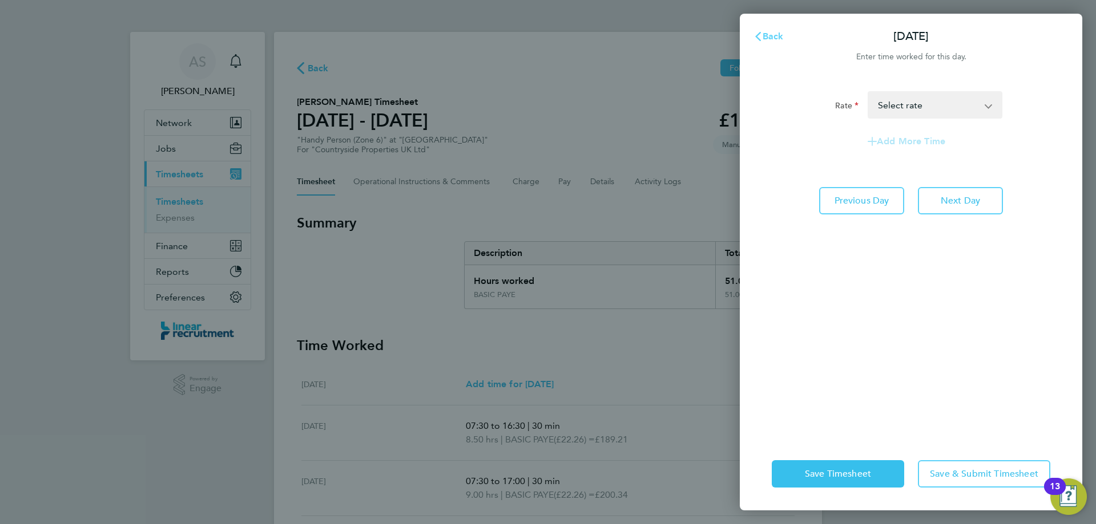
click at [754, 41] on svg-icon "button" at bounding box center [757, 36] width 9 height 11
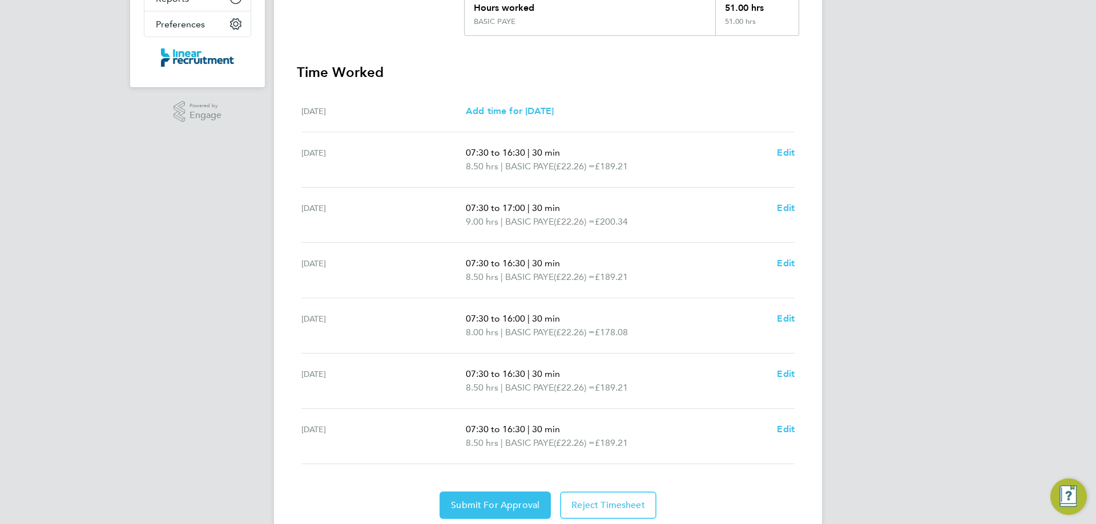
scroll to position [285, 0]
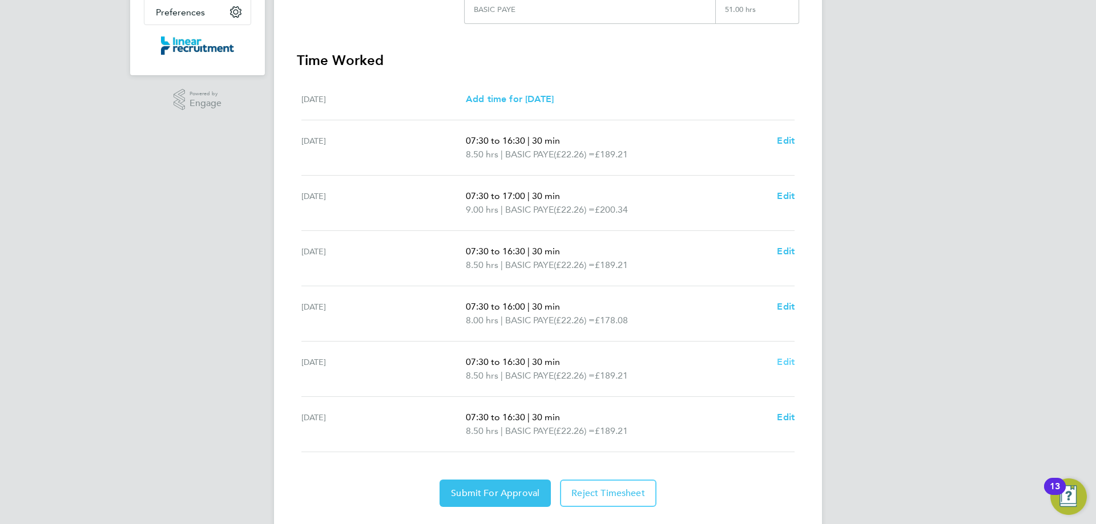
click at [788, 362] on span "Edit" at bounding box center [786, 362] width 18 height 11
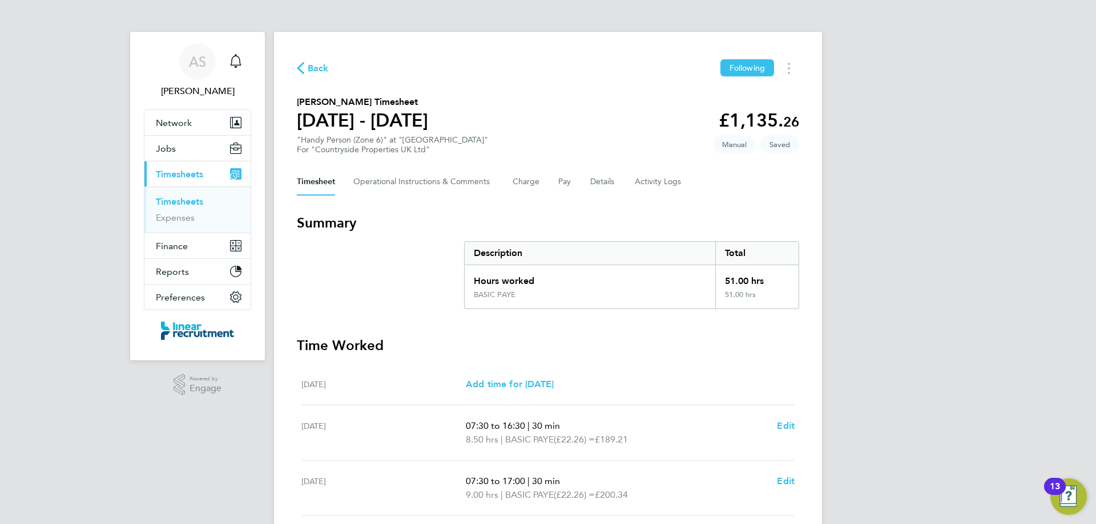
select select "30"
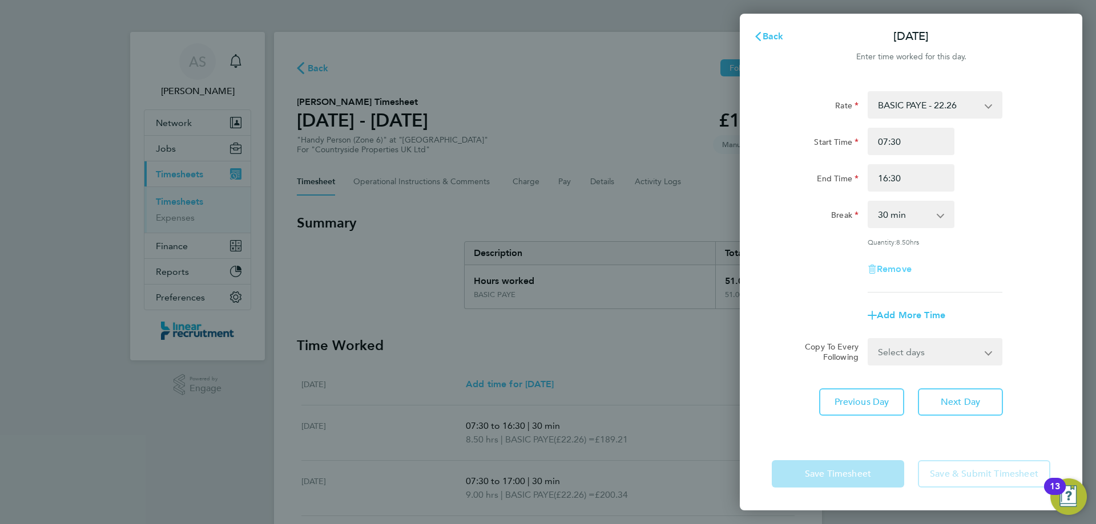
click at [899, 266] on span "Remove" at bounding box center [893, 269] width 35 height 11
select select "null"
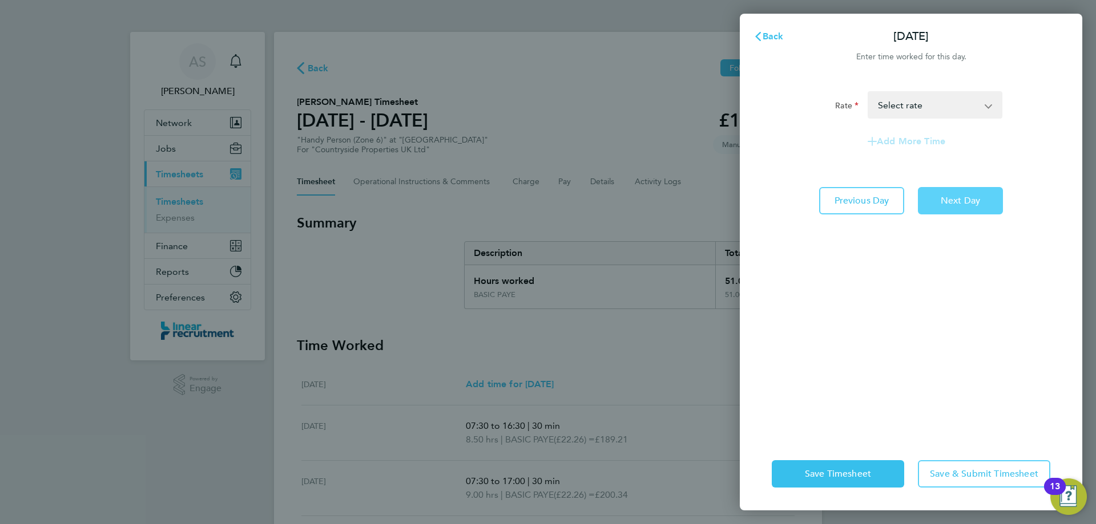
click at [964, 196] on span "Next Day" at bounding box center [959, 200] width 39 height 11
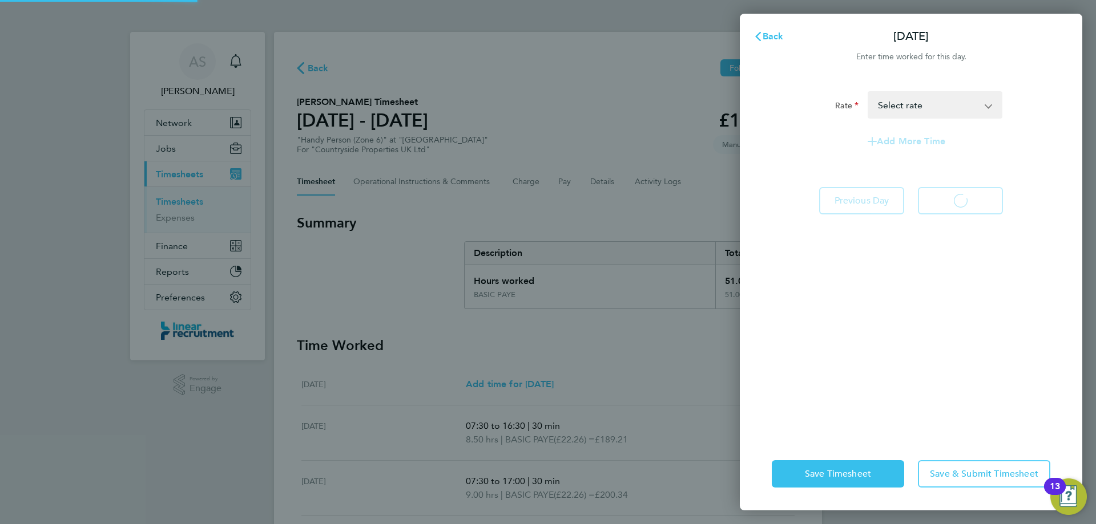
select select "30"
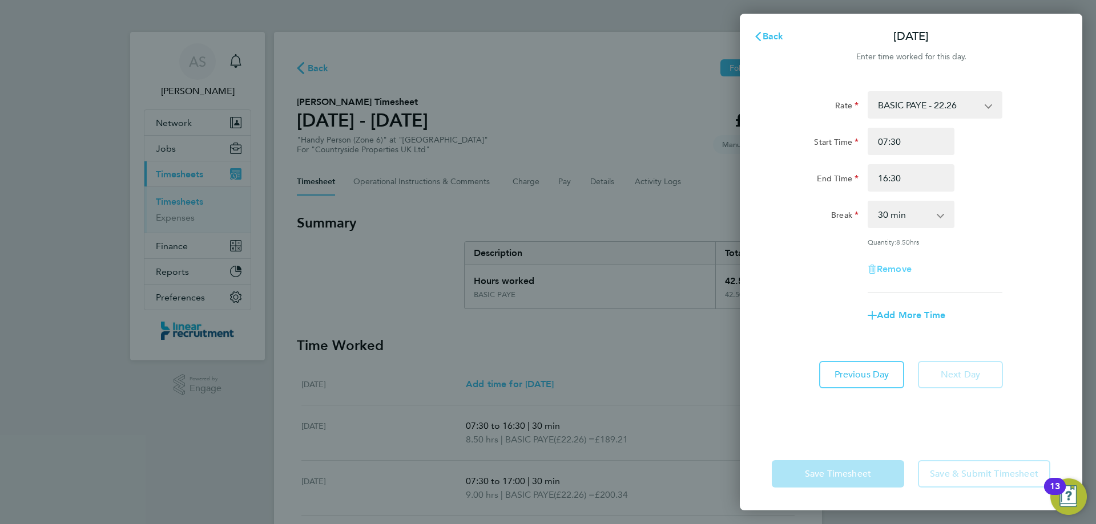
click at [893, 270] on span "Remove" at bounding box center [893, 269] width 35 height 11
select select "null"
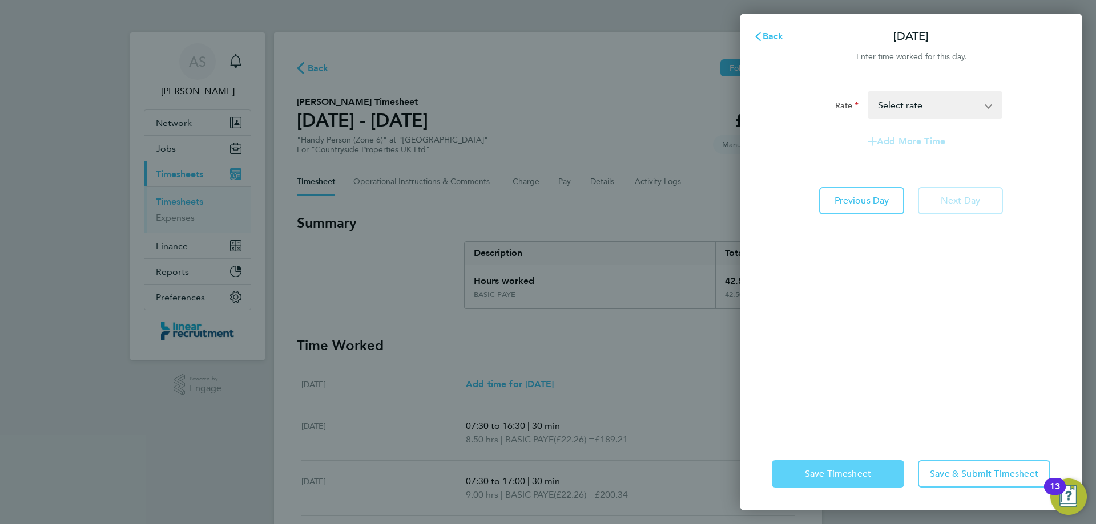
click at [863, 473] on span "Save Timesheet" at bounding box center [838, 473] width 66 height 11
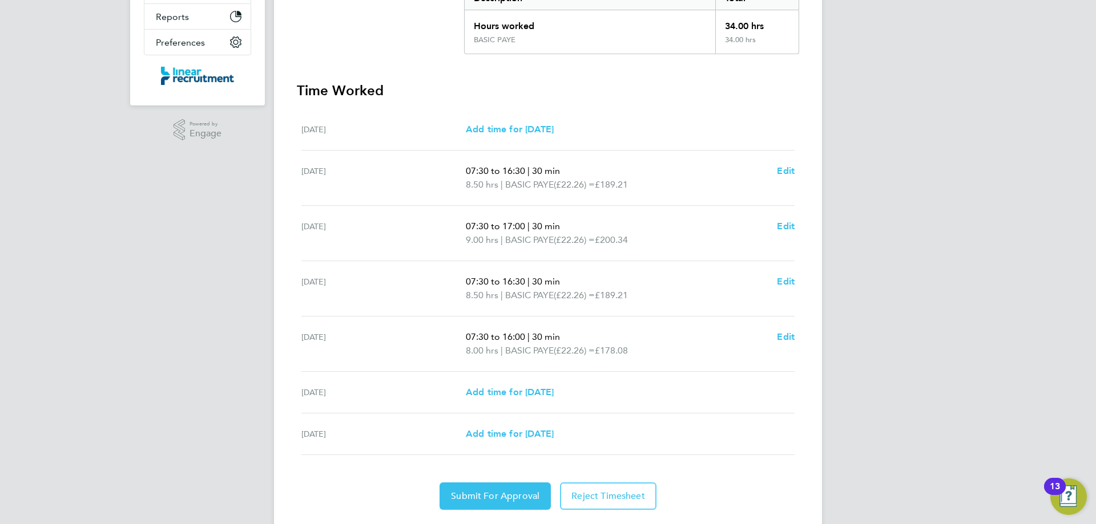
scroll to position [285, 0]
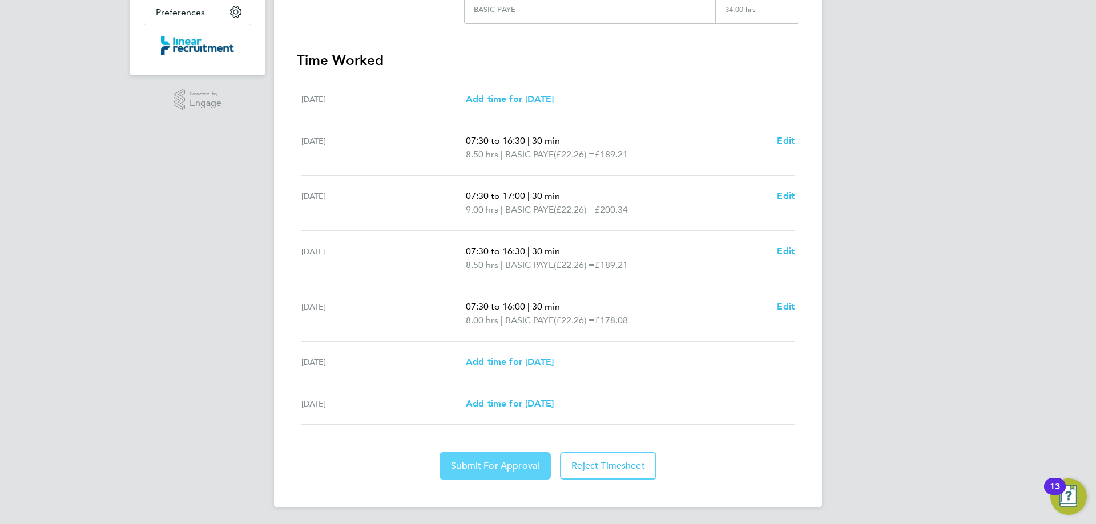
click at [500, 466] on span "Submit For Approval" at bounding box center [495, 465] width 88 height 11
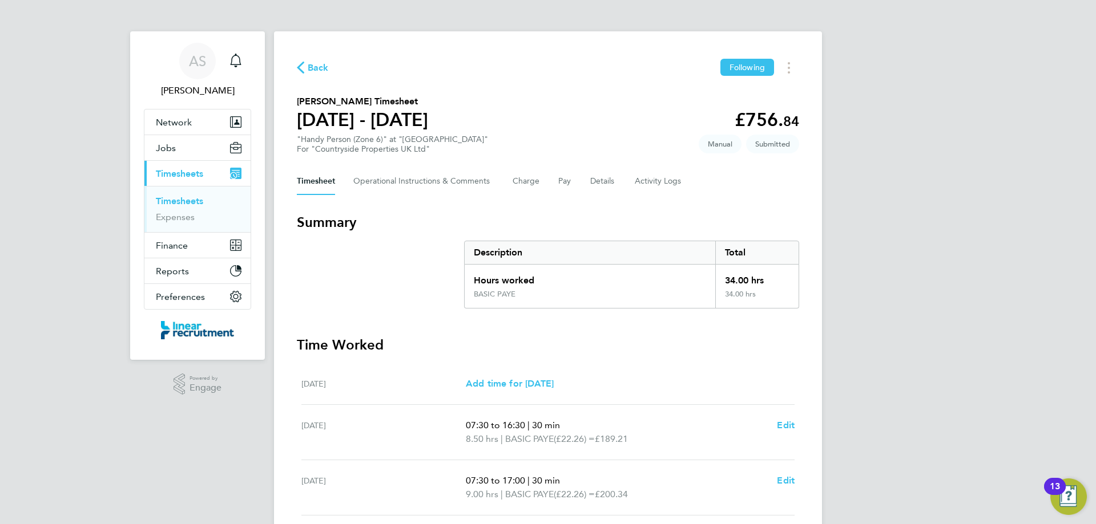
scroll to position [0, 0]
click at [313, 68] on span "Back" at bounding box center [318, 69] width 21 height 14
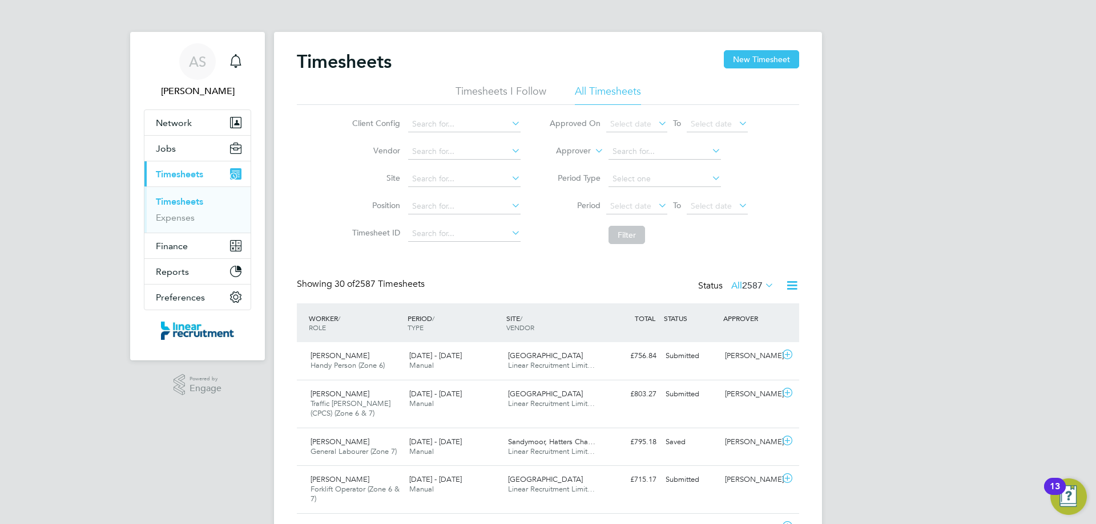
scroll to position [29, 99]
click at [783, 60] on button "New Timesheet" at bounding box center [760, 59] width 75 height 18
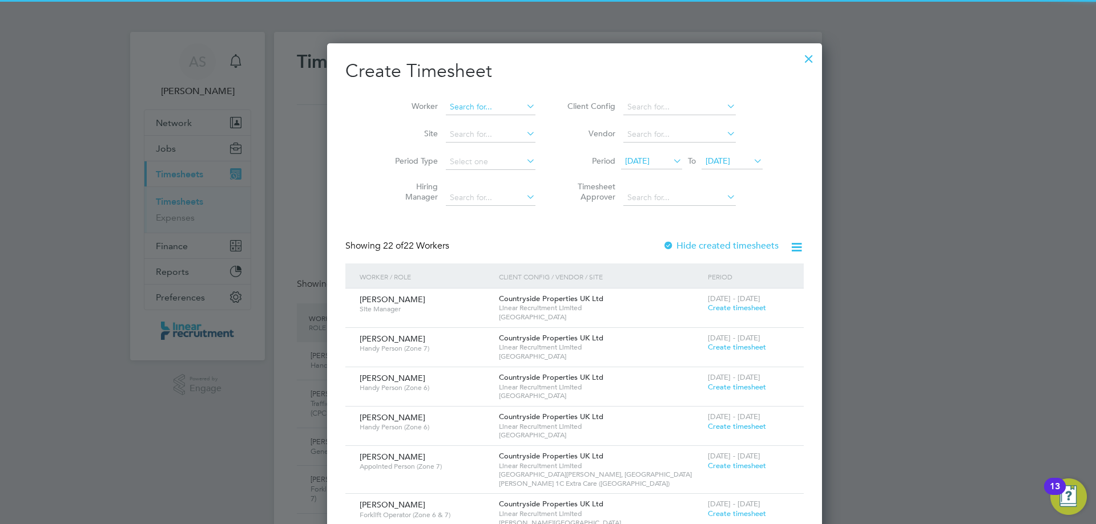
click at [474, 103] on input at bounding box center [491, 107] width 90 height 16
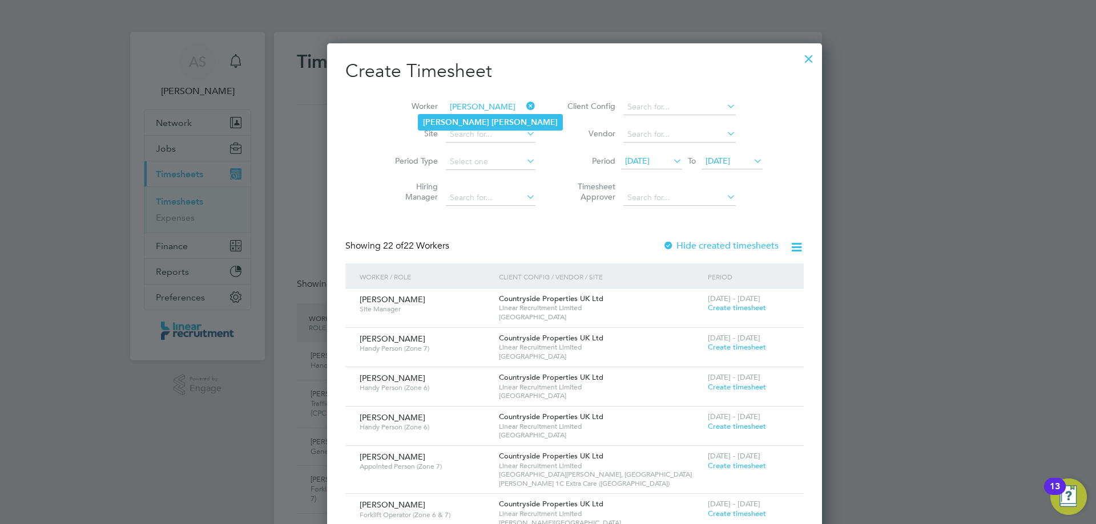
click at [480, 120] on li "[PERSON_NAME]" at bounding box center [490, 122] width 144 height 15
type input "[PERSON_NAME]"
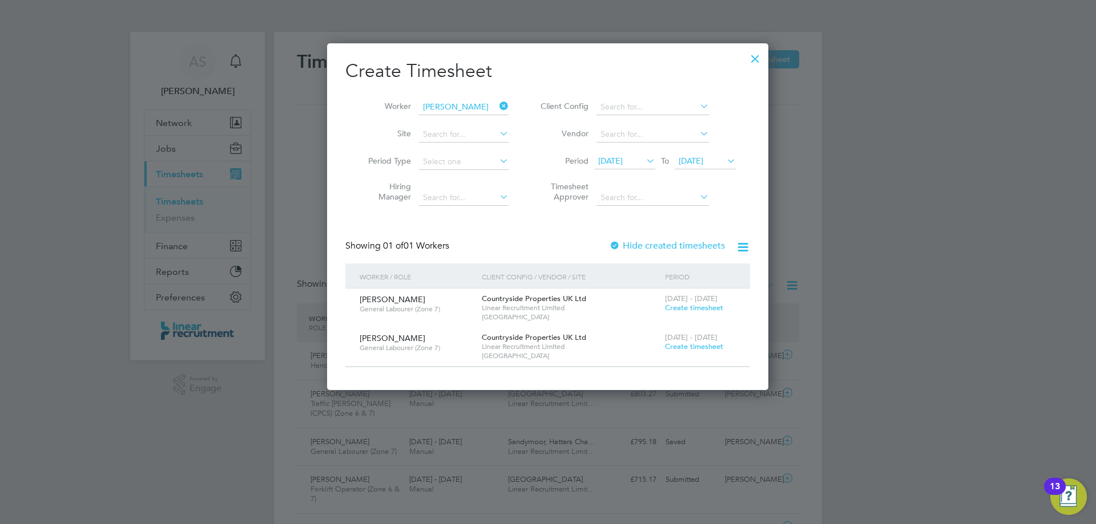
click at [674, 345] on span "Create timesheet" at bounding box center [694, 347] width 58 height 10
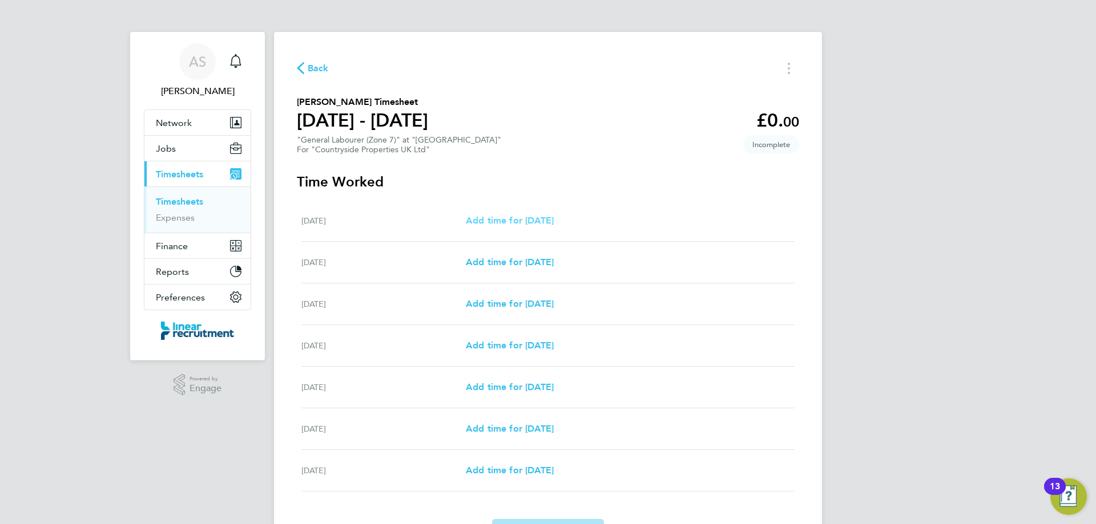
click at [487, 220] on span "Add time for [DATE]" at bounding box center [510, 220] width 88 height 11
select select "30"
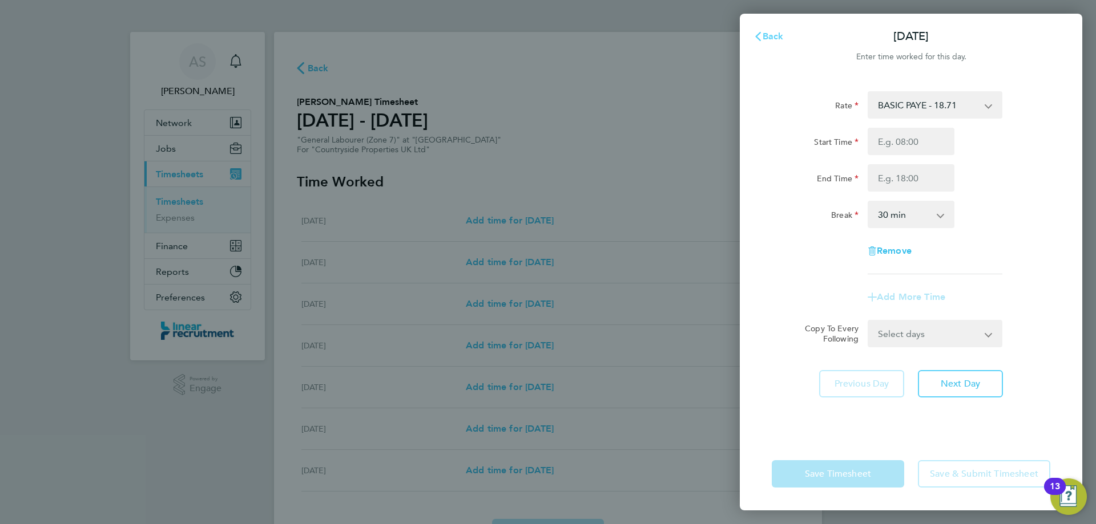
click at [759, 29] on button "Back" at bounding box center [768, 36] width 53 height 23
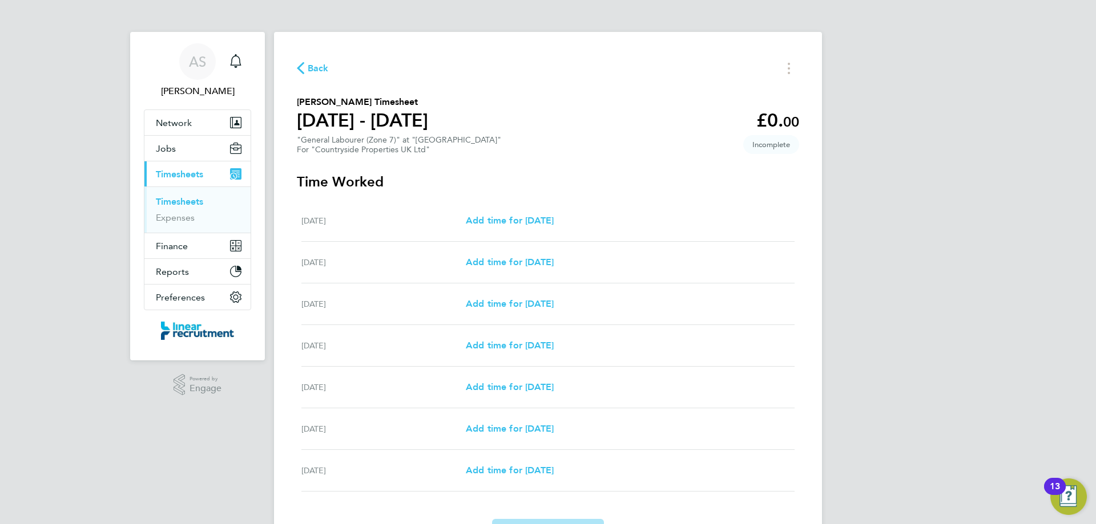
click at [516, 395] on div "[DATE] Add time for [DATE] Add time for [DATE]" at bounding box center [547, 388] width 493 height 42
click at [518, 386] on span "Add time for [DATE]" at bounding box center [510, 387] width 88 height 11
select select "30"
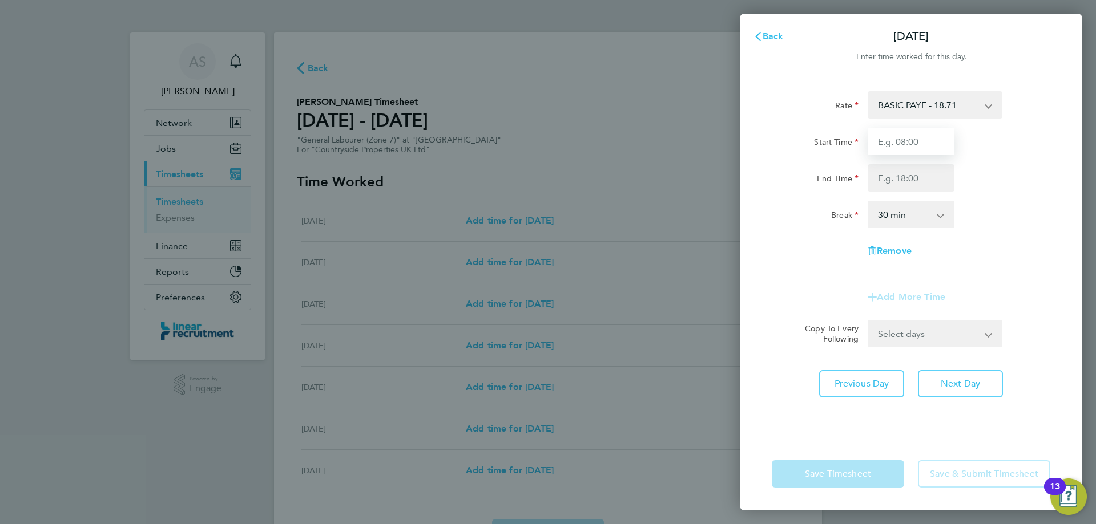
click at [913, 136] on input "Start Time" at bounding box center [910, 141] width 87 height 27
type input "07:30"
click at [919, 182] on input "End Time" at bounding box center [910, 177] width 87 height 27
click at [886, 176] on input "16:00" at bounding box center [910, 177] width 87 height 27
type input "15:00"
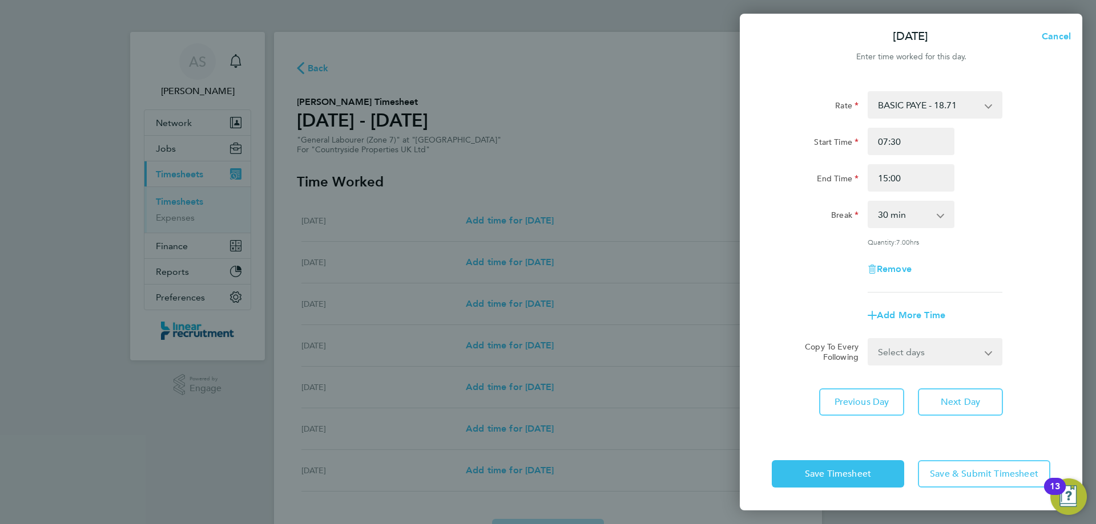
click at [996, 189] on div "End Time 15:00" at bounding box center [911, 177] width 288 height 27
click at [855, 472] on span "Save Timesheet" at bounding box center [838, 473] width 66 height 11
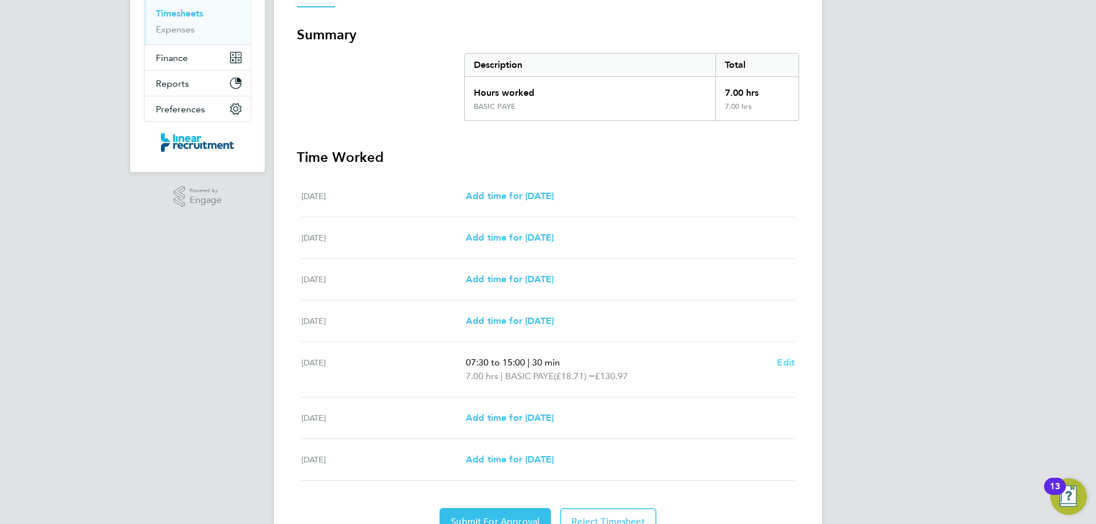
click at [778, 361] on span "Edit" at bounding box center [786, 362] width 18 height 11
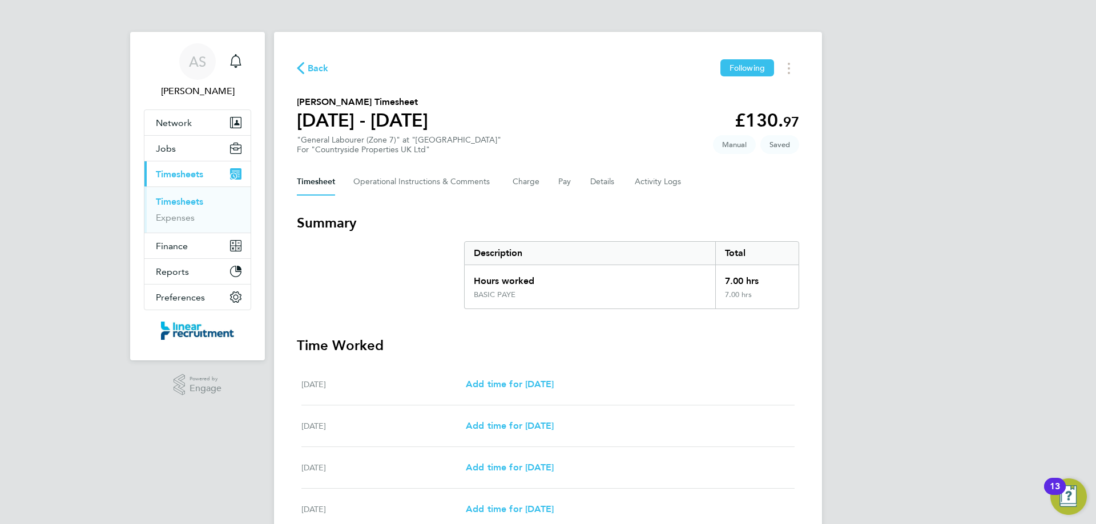
select select "30"
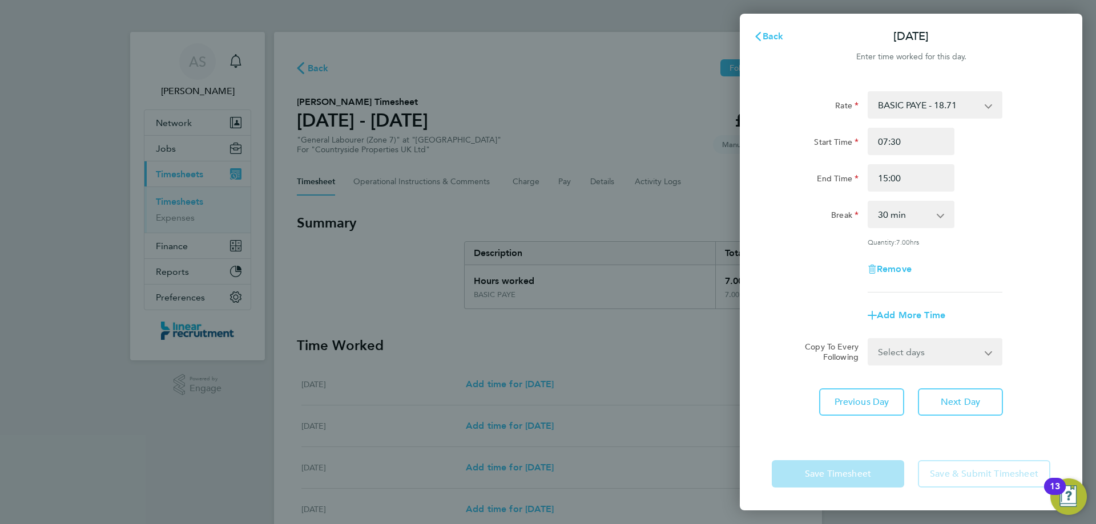
click at [961, 115] on select "BASIC PAYE - 18.71" at bounding box center [927, 104] width 119 height 25
click at [935, 103] on select "BASIC PAYE - 18.71" at bounding box center [927, 104] width 119 height 25
click at [769, 39] on span "Back" at bounding box center [772, 36] width 21 height 11
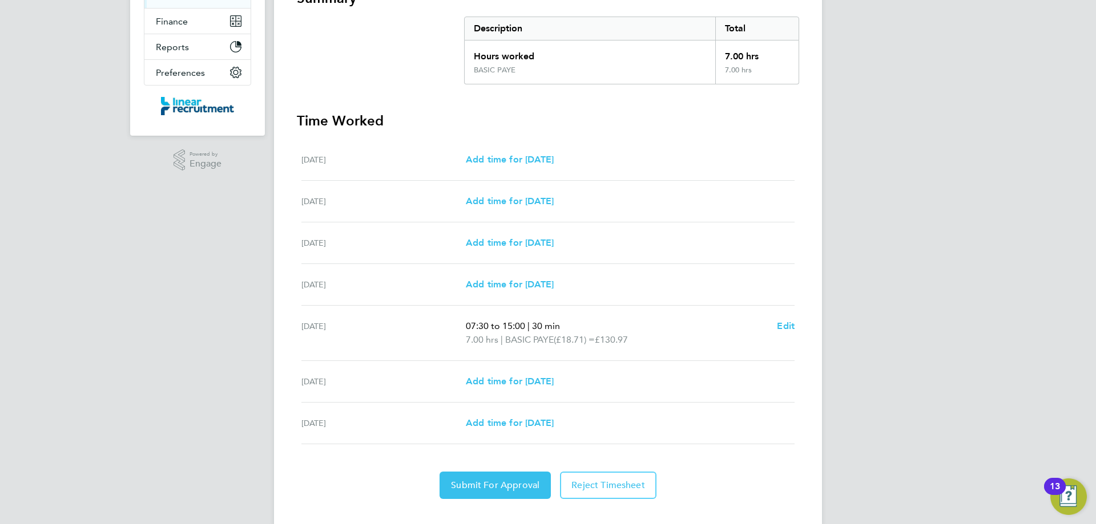
scroll to position [228, 0]
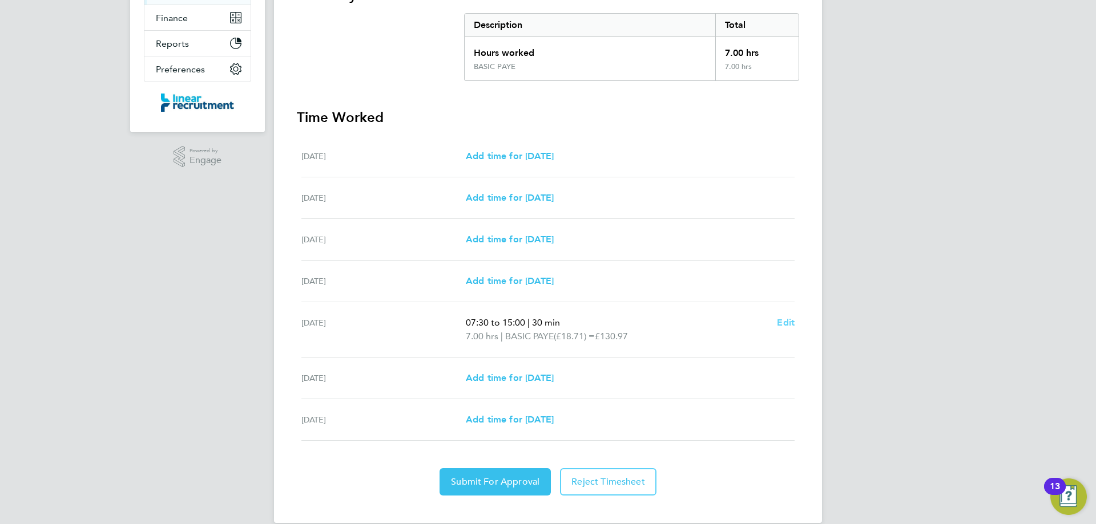
click at [791, 317] on span "Edit" at bounding box center [786, 322] width 18 height 11
select select "30"
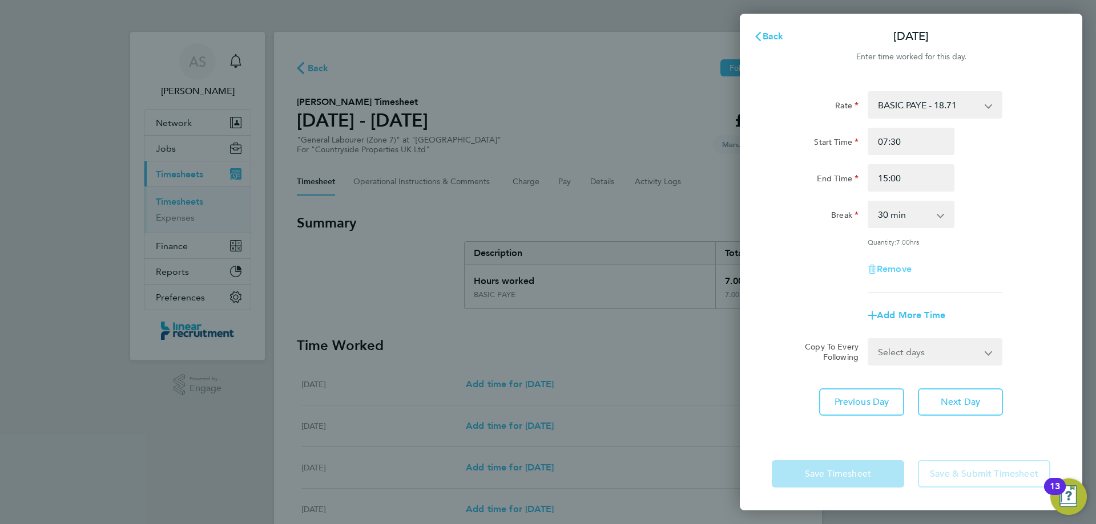
click at [911, 267] on span "Remove" at bounding box center [893, 269] width 35 height 11
select select "null"
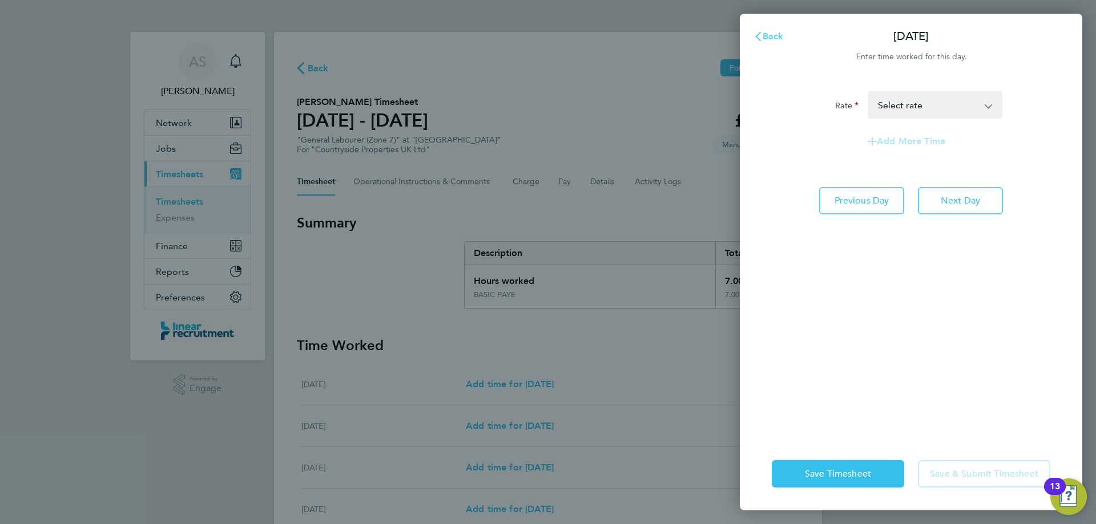
click at [770, 38] on span "Back" at bounding box center [772, 36] width 21 height 11
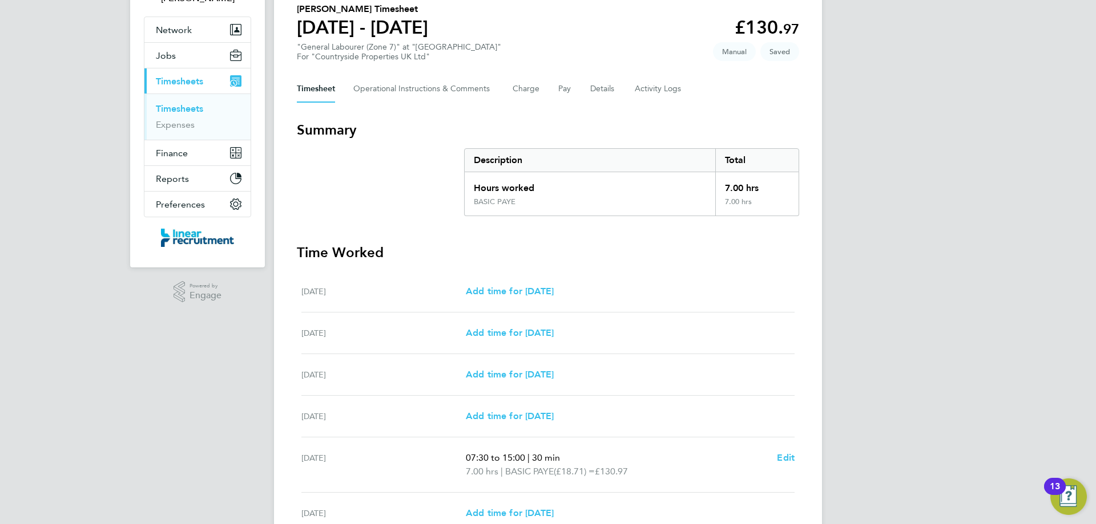
scroll to position [245, 0]
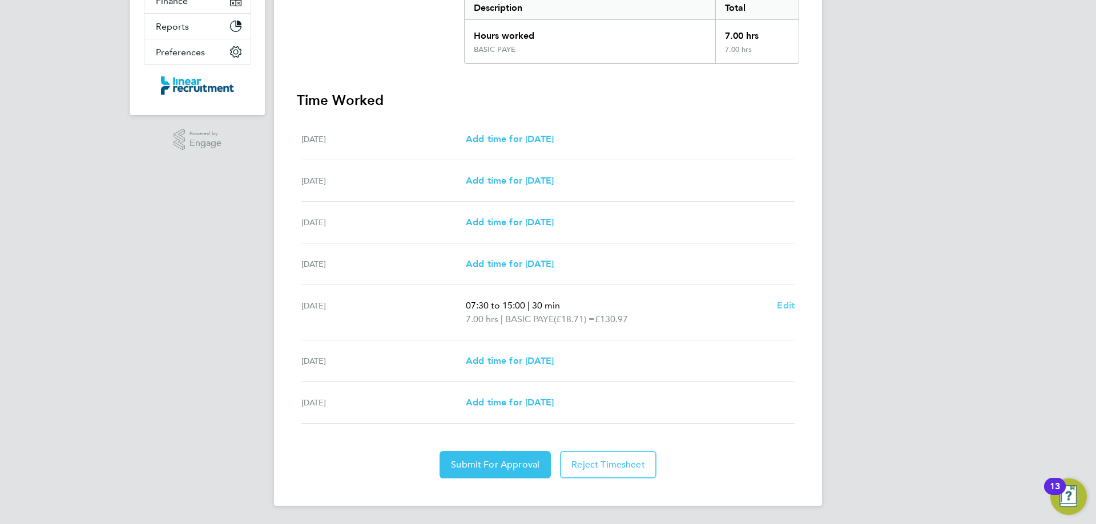
click at [782, 306] on span "Edit" at bounding box center [786, 305] width 18 height 11
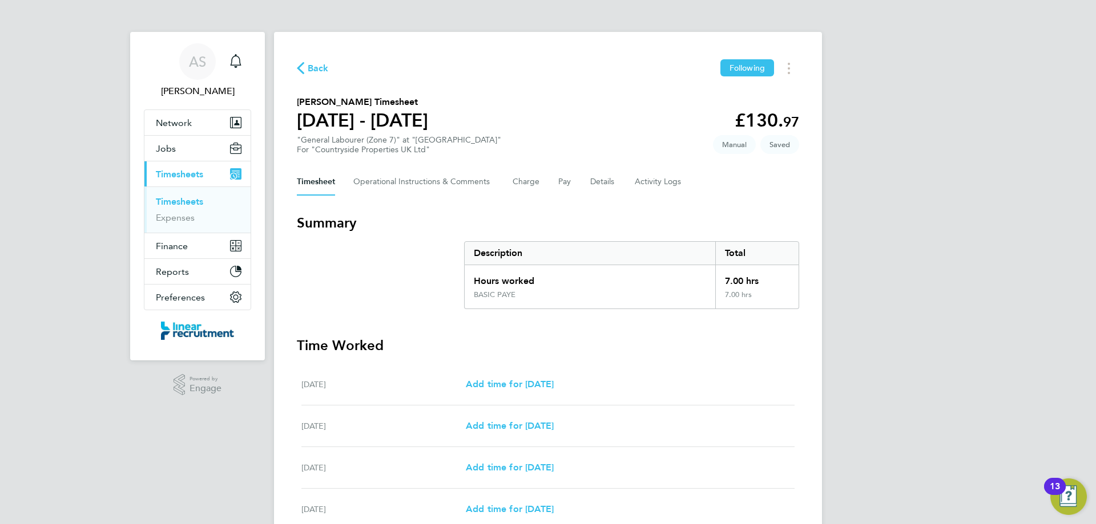
select select "30"
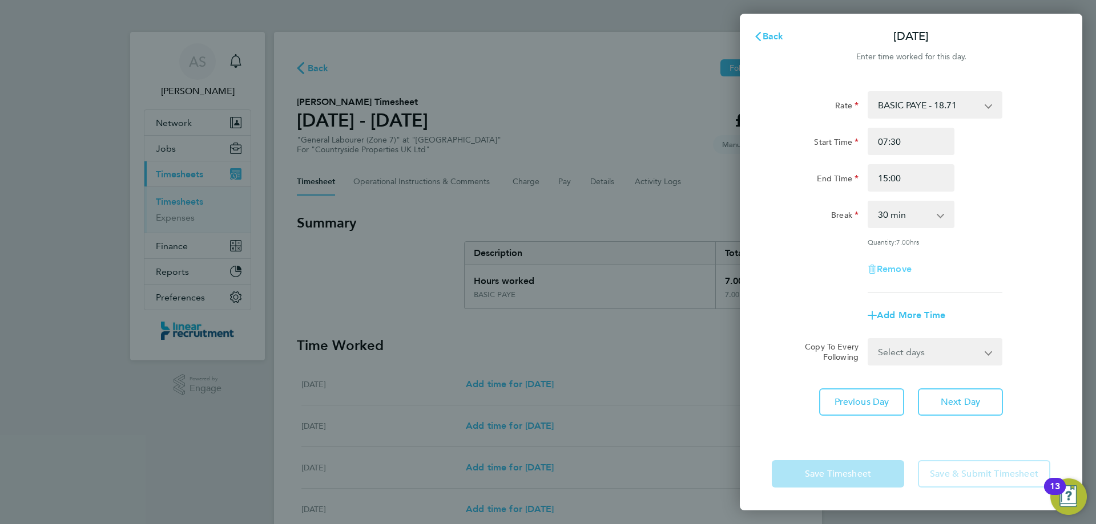
click at [890, 268] on span "Remove" at bounding box center [893, 269] width 35 height 11
select select "null"
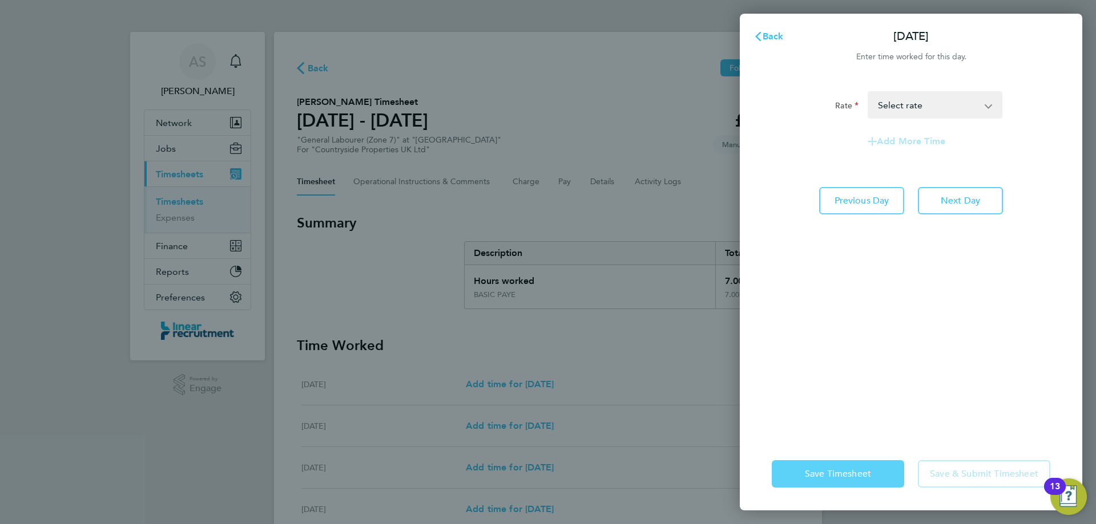
click at [844, 470] on span "Save Timesheet" at bounding box center [838, 473] width 66 height 11
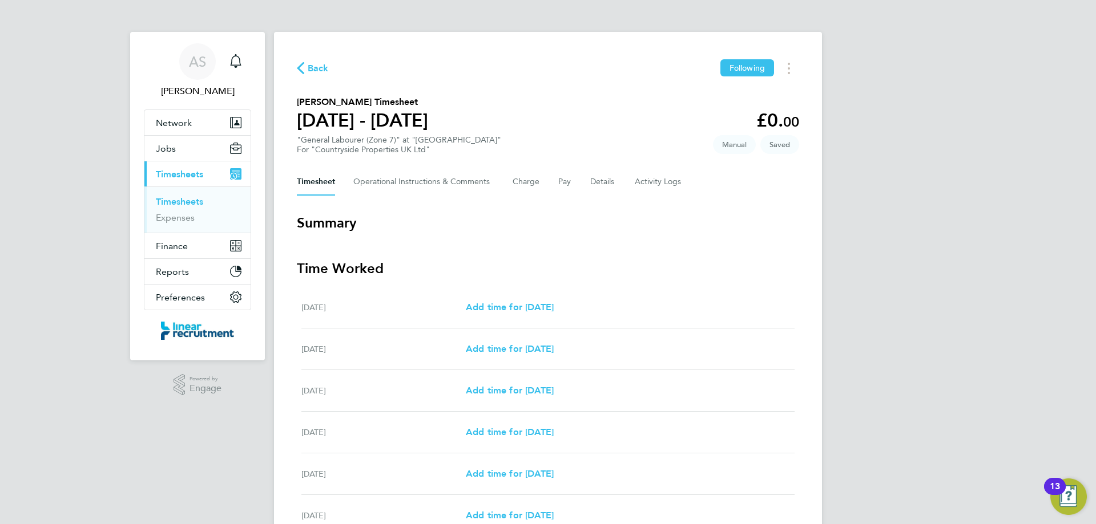
click at [312, 55] on div "Back Following [PERSON_NAME] Timesheet [DATE] - [DATE] £0. 00 "General Labourer…" at bounding box center [548, 346] width 548 height 629
click at [315, 69] on span "Back" at bounding box center [318, 69] width 21 height 14
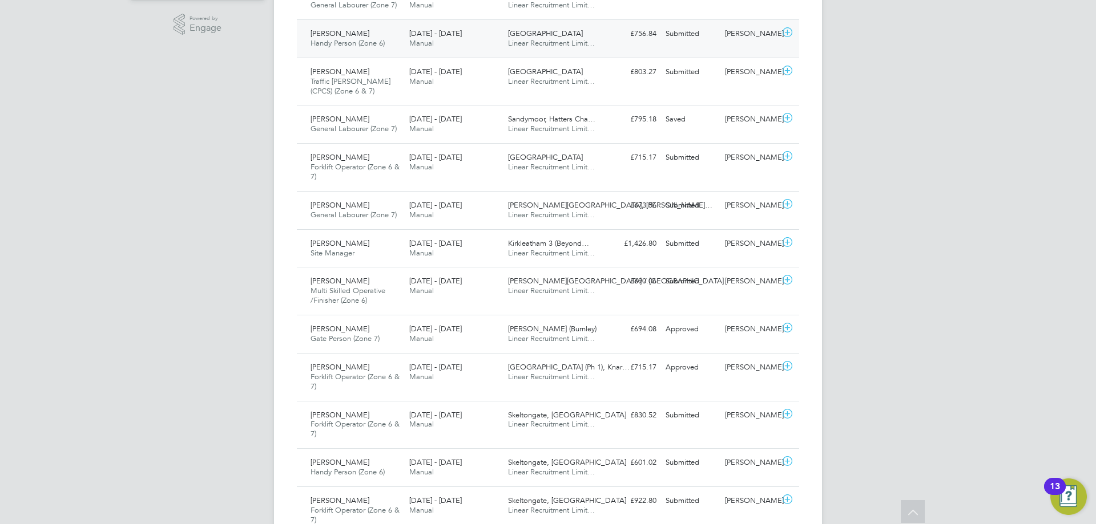
scroll to position [399, 0]
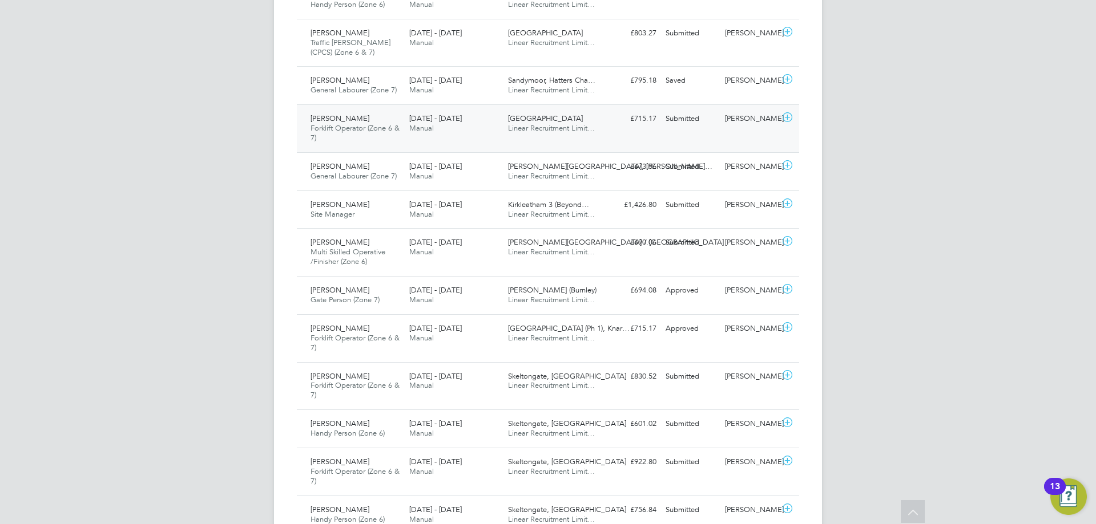
click at [605, 139] on div "[PERSON_NAME] Forklift Operator (Zone 6 & 7) [DATE] - [DATE] [DATE] - [DATE] Ma…" at bounding box center [548, 128] width 502 height 48
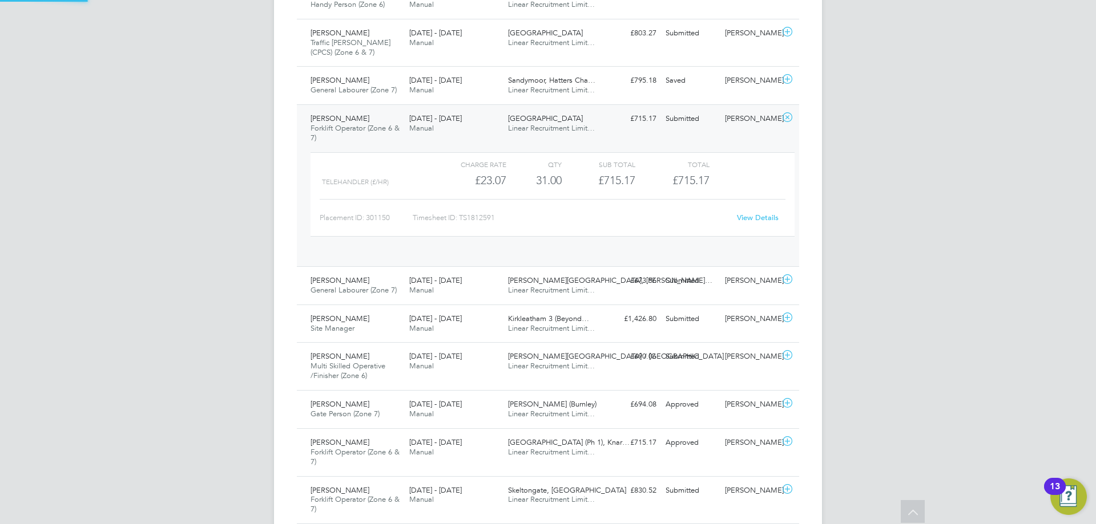
scroll to position [19, 111]
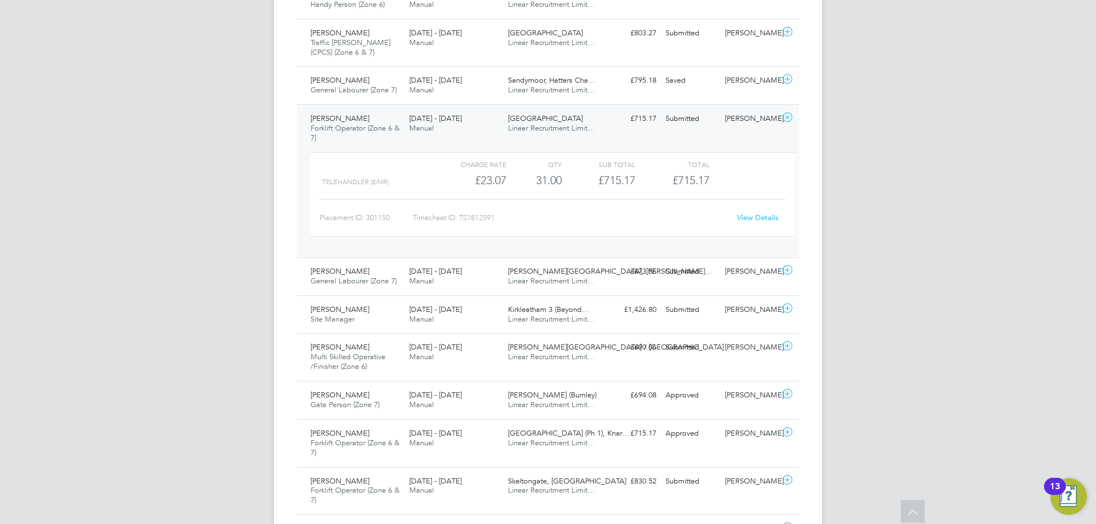
click at [605, 139] on div "[PERSON_NAME] Forklift Operator (Zone 6 & 7) [DATE] - [DATE] [DATE] - [DATE] Ma…" at bounding box center [548, 180] width 502 height 153
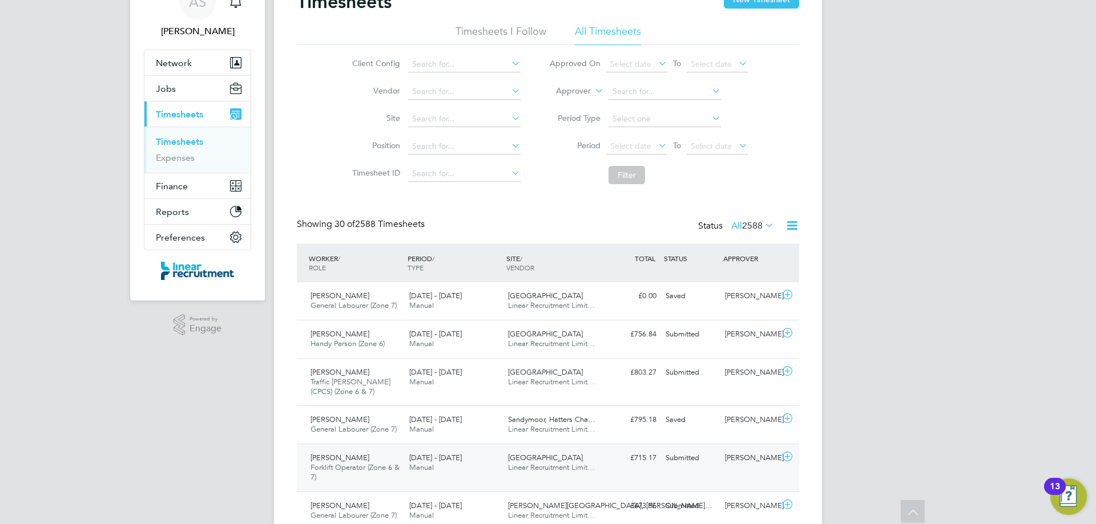
scroll to position [57, 0]
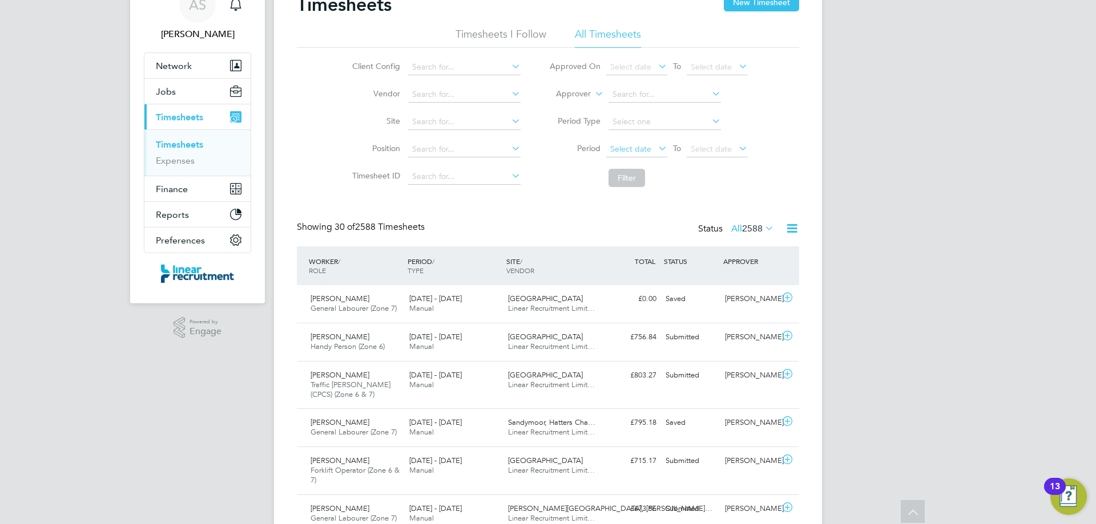
click at [632, 151] on span "Select date" at bounding box center [630, 149] width 41 height 10
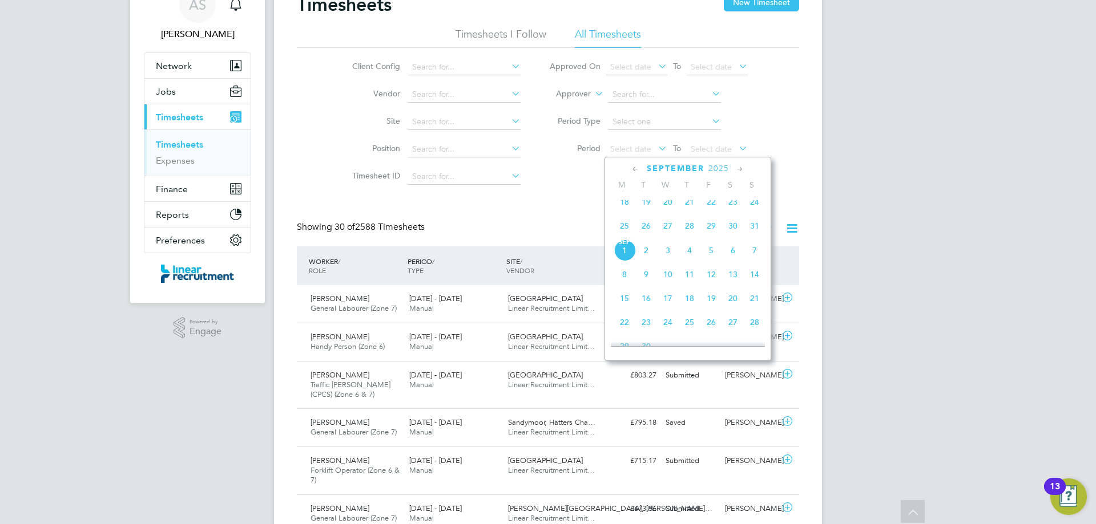
click at [627, 227] on span "25" at bounding box center [624, 226] width 22 height 22
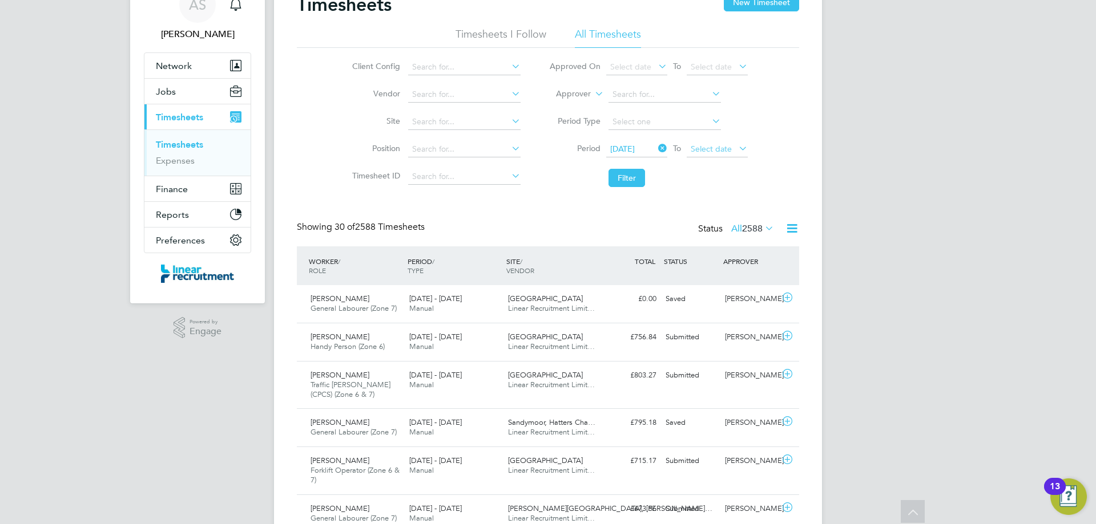
click at [719, 150] on span "Select date" at bounding box center [710, 149] width 41 height 10
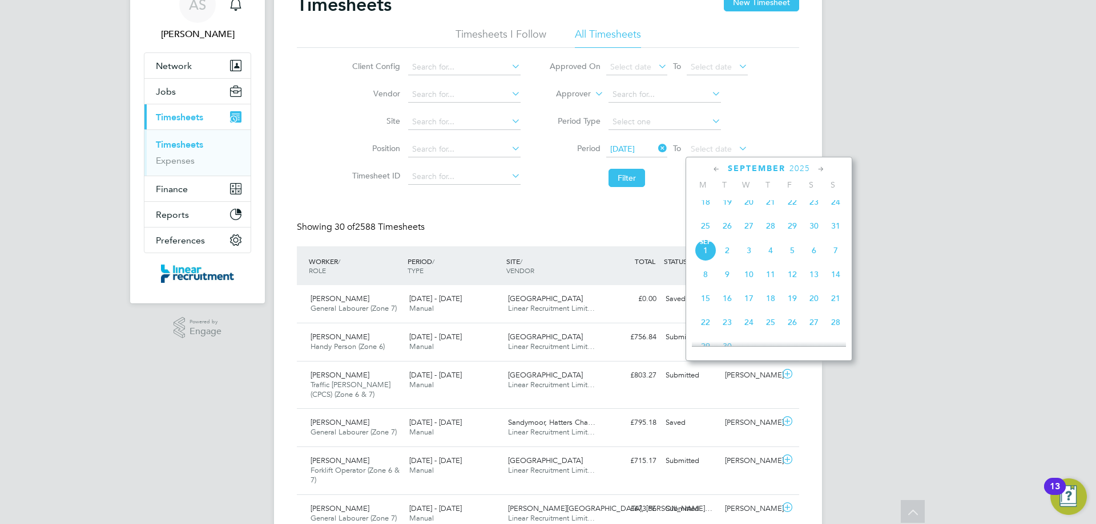
click at [834, 229] on span "31" at bounding box center [835, 226] width 22 height 22
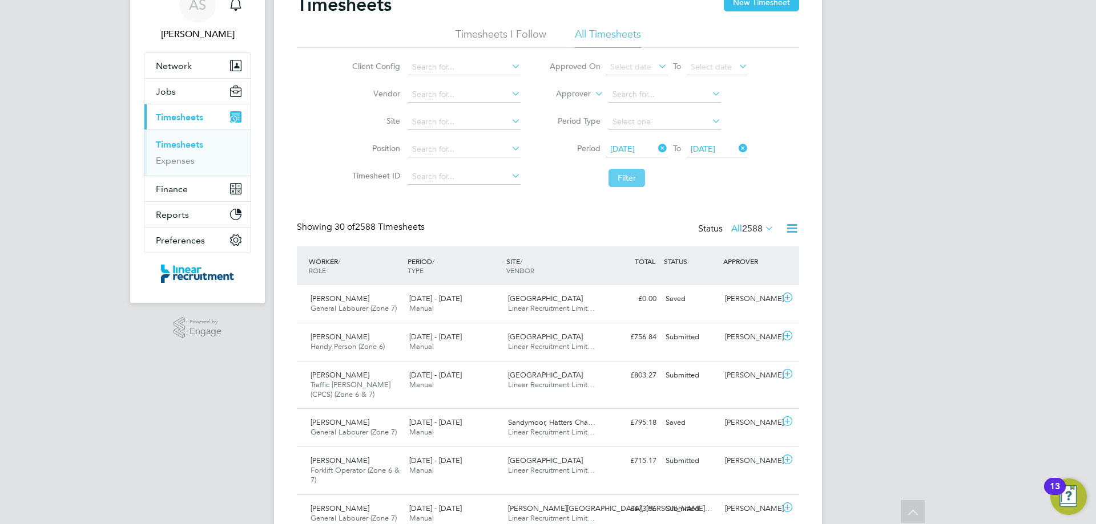
click at [642, 180] on button "Filter" at bounding box center [626, 178] width 37 height 18
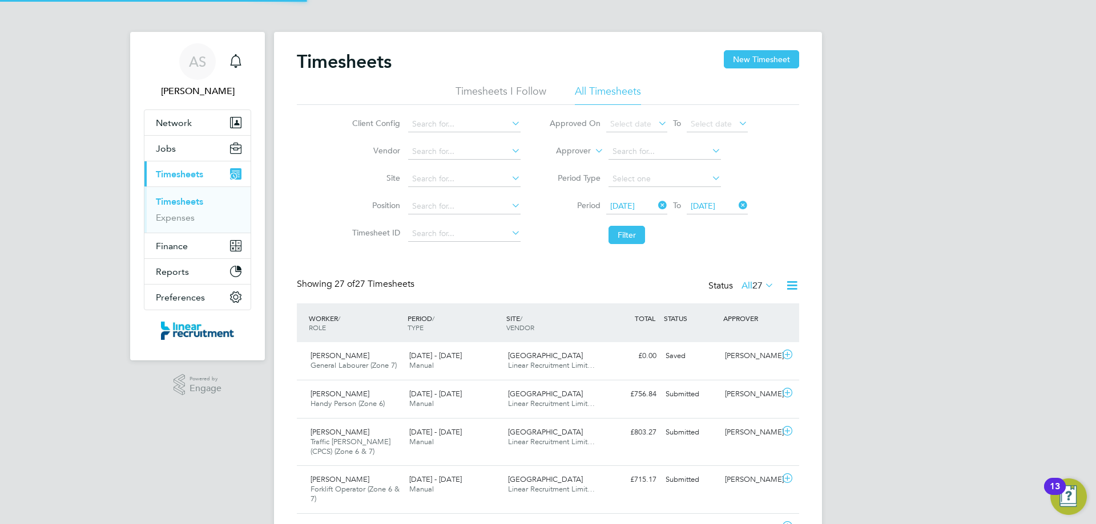
scroll to position [38, 99]
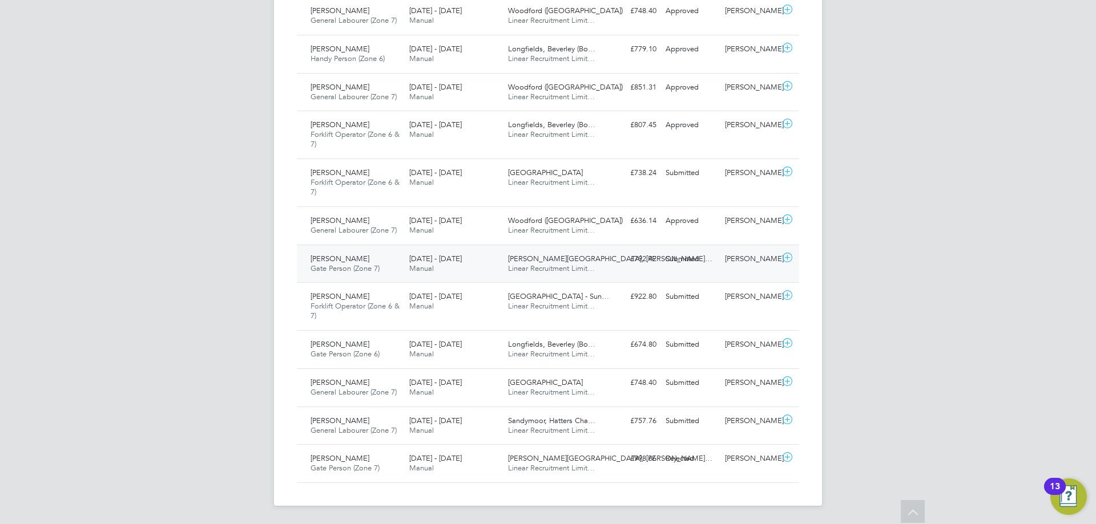
click at [586, 275] on div "[PERSON_NAME][GEOGRAPHIC_DATA], [PERSON_NAME]… Linear Recruitment Limit…" at bounding box center [552, 264] width 99 height 29
